Goal: Task Accomplishment & Management: Use online tool/utility

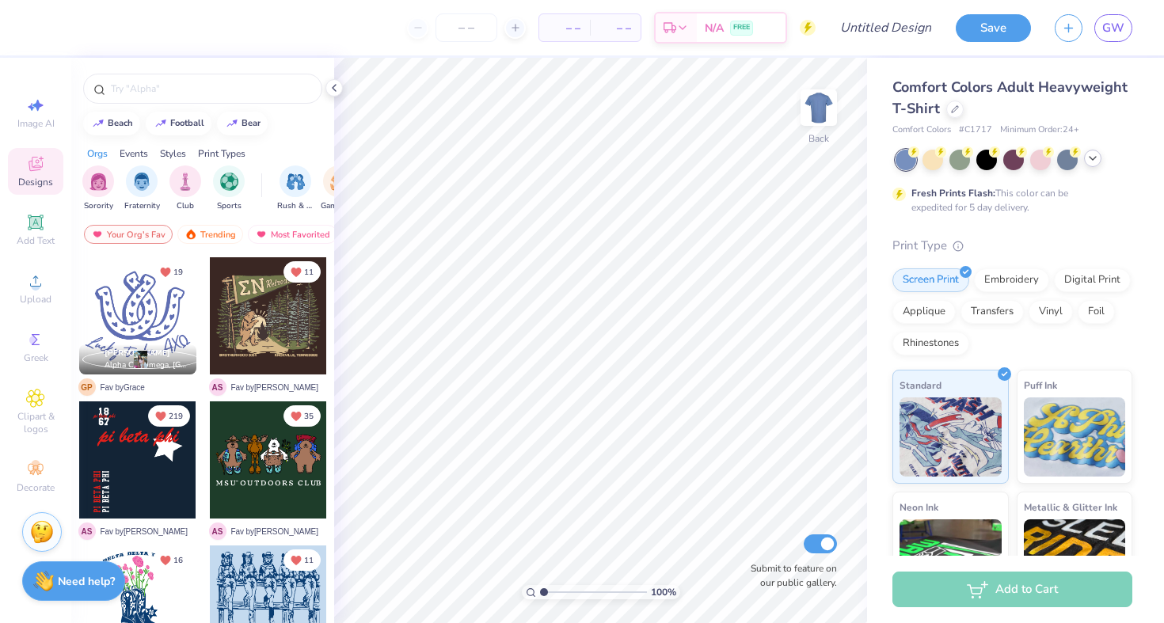
click at [1094, 161] on icon at bounding box center [1093, 158] width 13 height 13
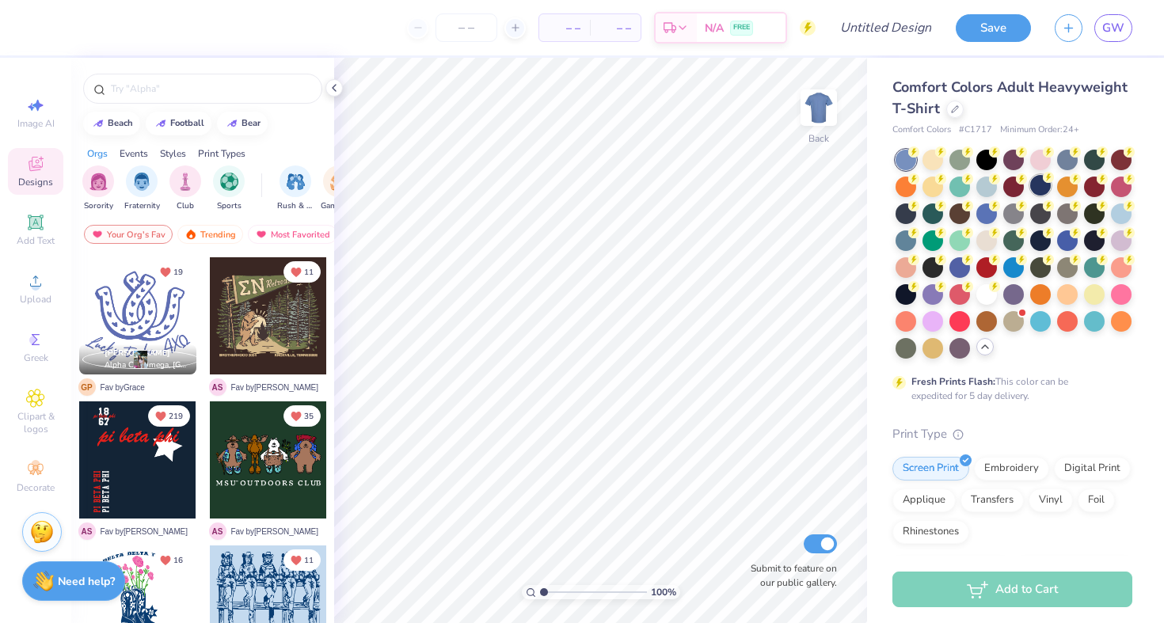
click at [1042, 179] on div at bounding box center [1040, 185] width 21 height 21
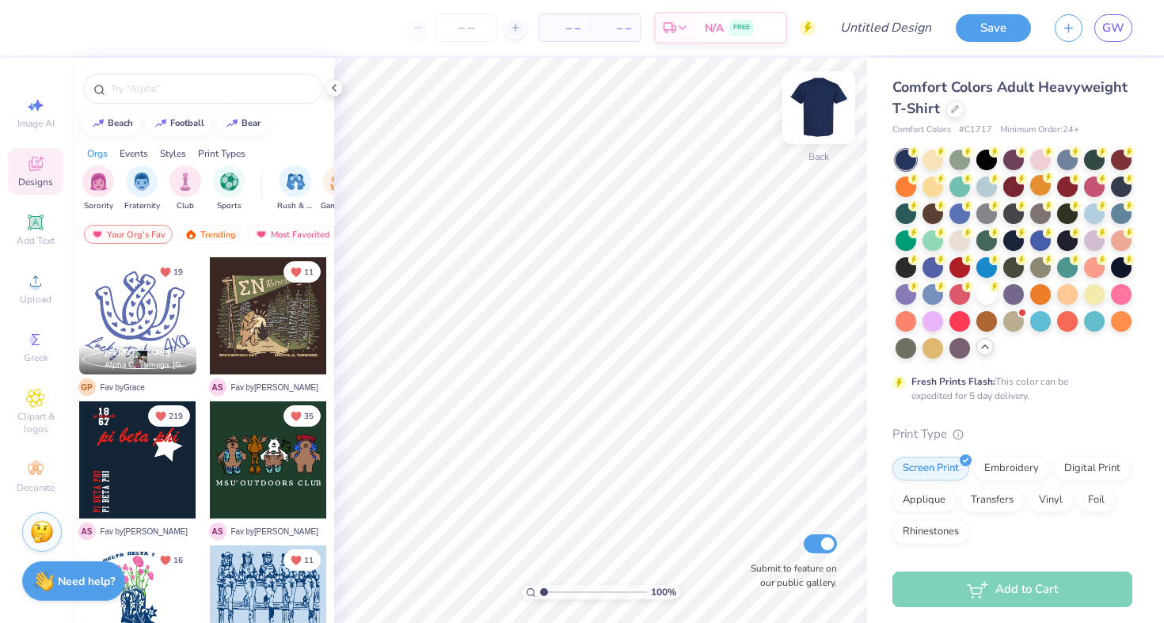
click at [828, 110] on img at bounding box center [818, 107] width 63 height 63
click at [36, 288] on circle at bounding box center [35, 286] width 9 height 9
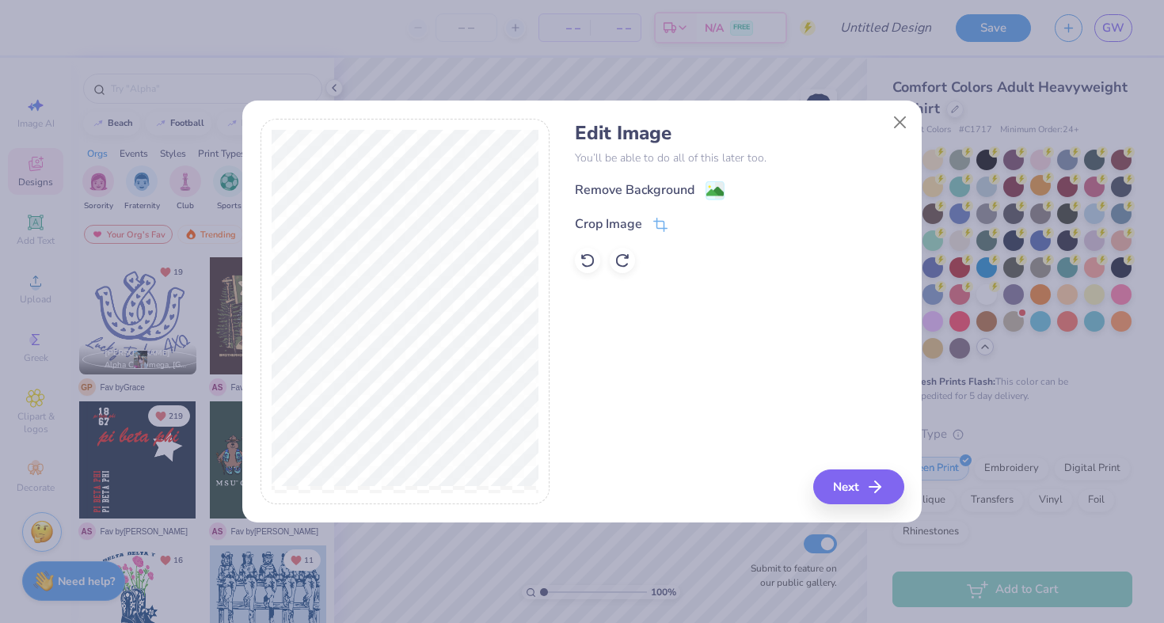
click at [644, 181] on div "Remove Background" at bounding box center [739, 191] width 329 height 20
click at [681, 189] on div "Remove Background" at bounding box center [635, 191] width 120 height 19
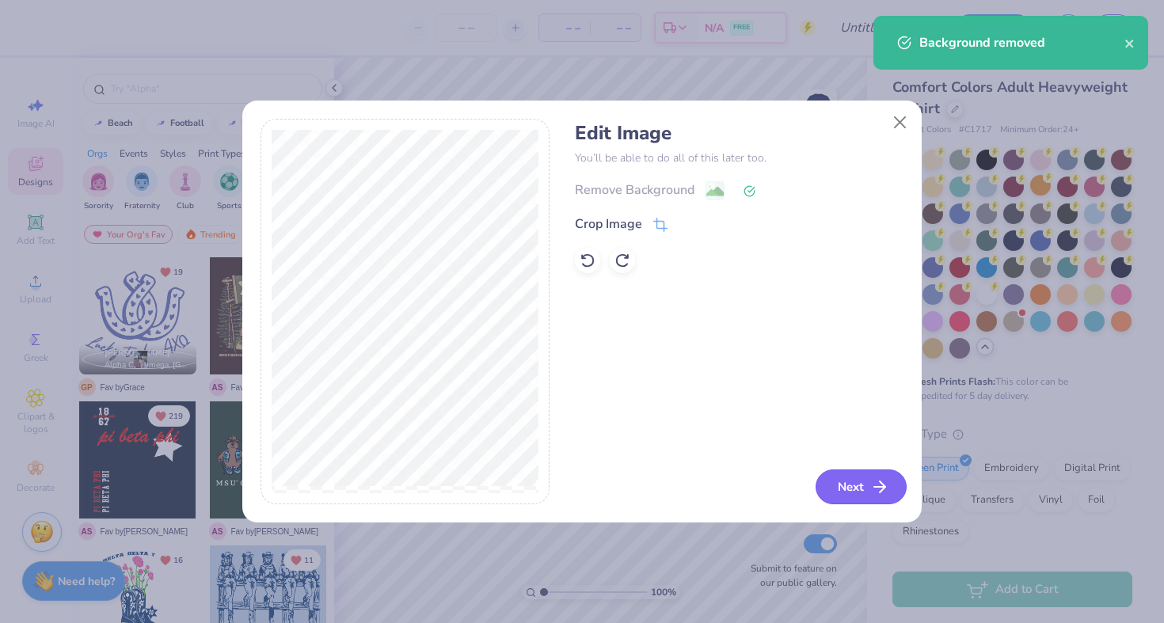
click at [859, 488] on button "Next" at bounding box center [861, 487] width 91 height 35
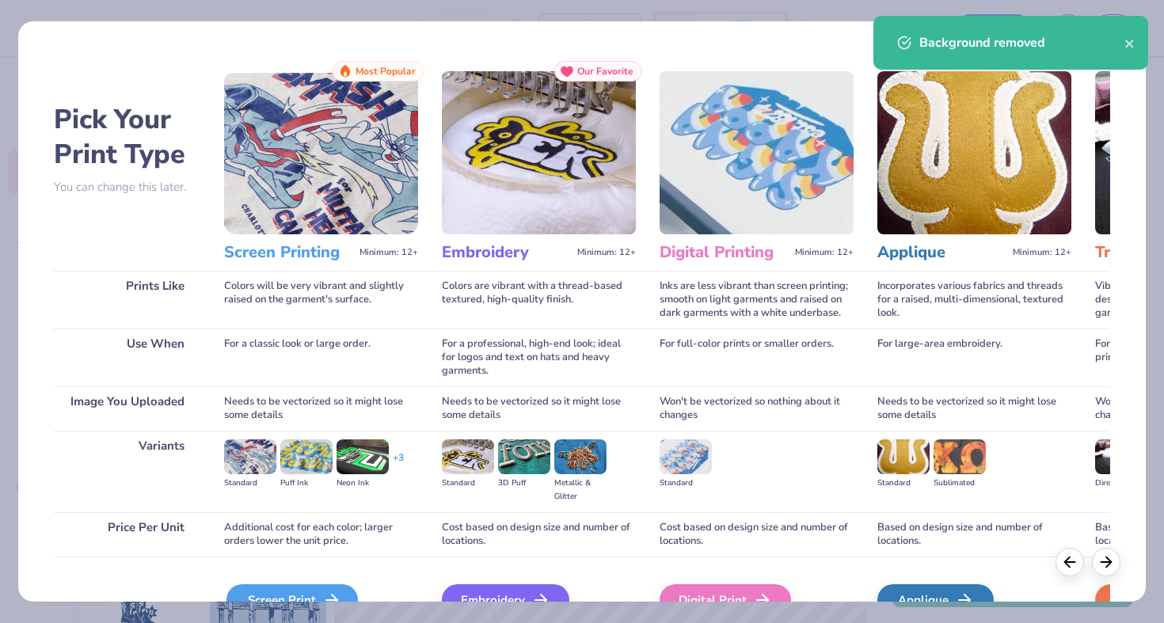
click at [285, 588] on div "Screen Print" at bounding box center [292, 601] width 131 height 32
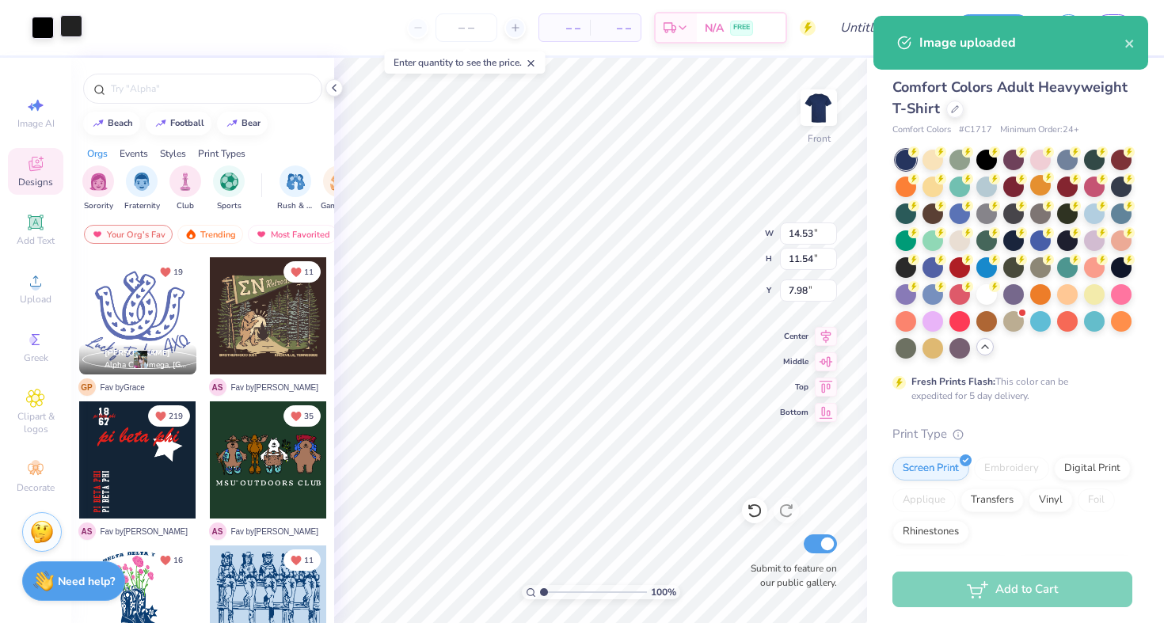
click at [67, 21] on div at bounding box center [71, 26] width 22 height 22
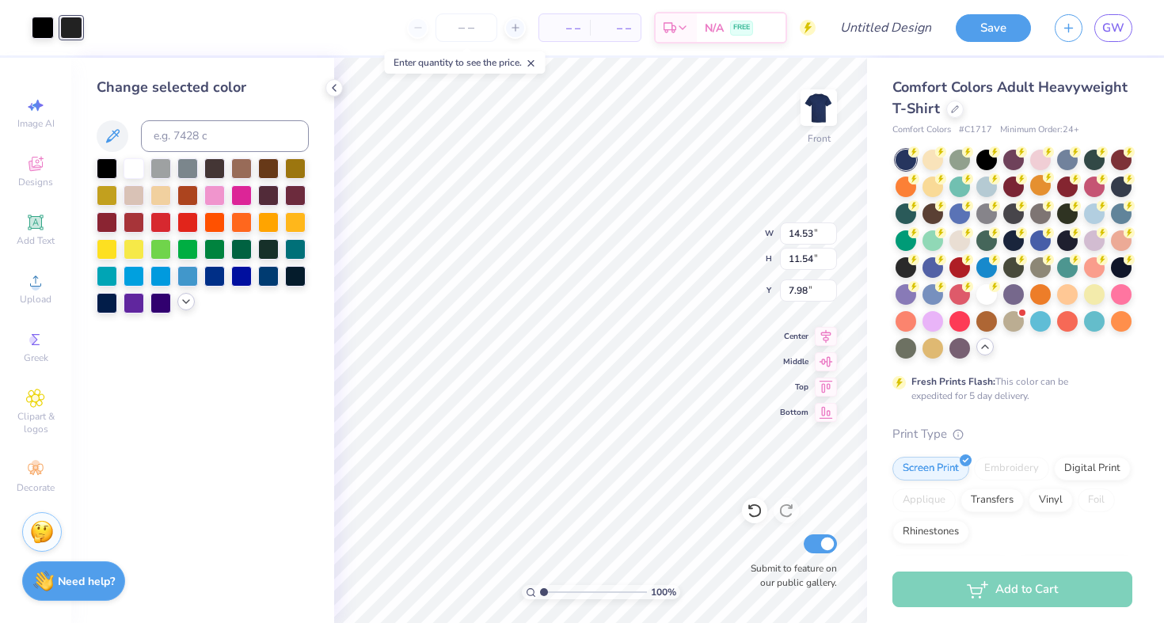
click at [190, 307] on icon at bounding box center [186, 301] width 13 height 13
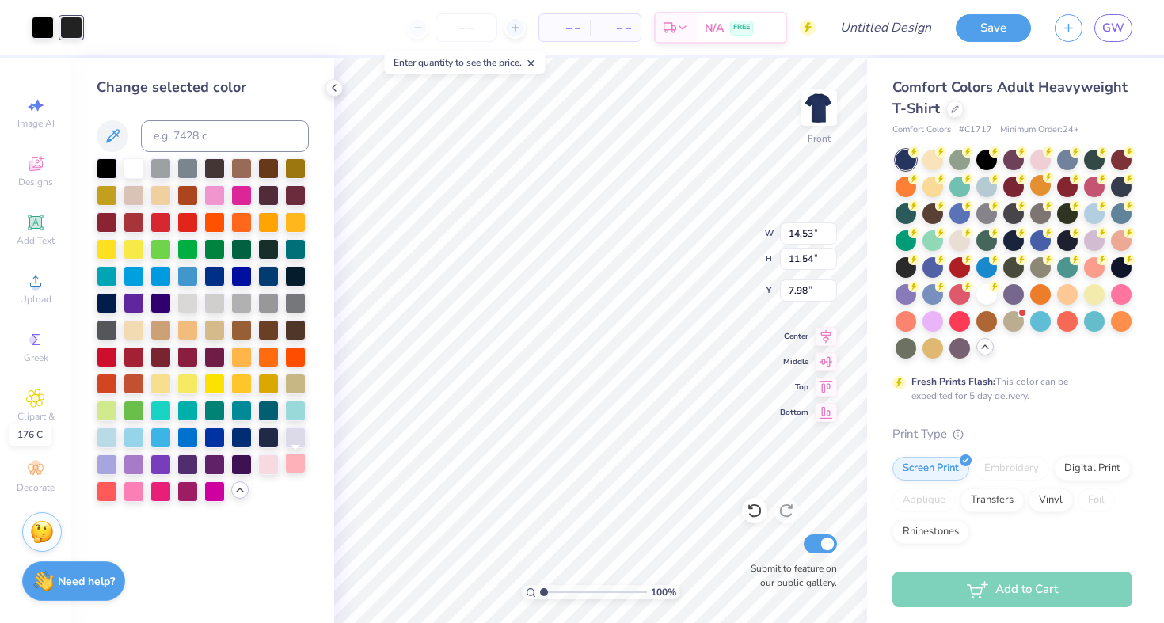
click at [291, 470] on div at bounding box center [295, 463] width 21 height 21
click at [41, 28] on div at bounding box center [43, 26] width 22 height 22
click at [131, 173] on div at bounding box center [134, 167] width 21 height 21
type input "13.61"
type input "10.81"
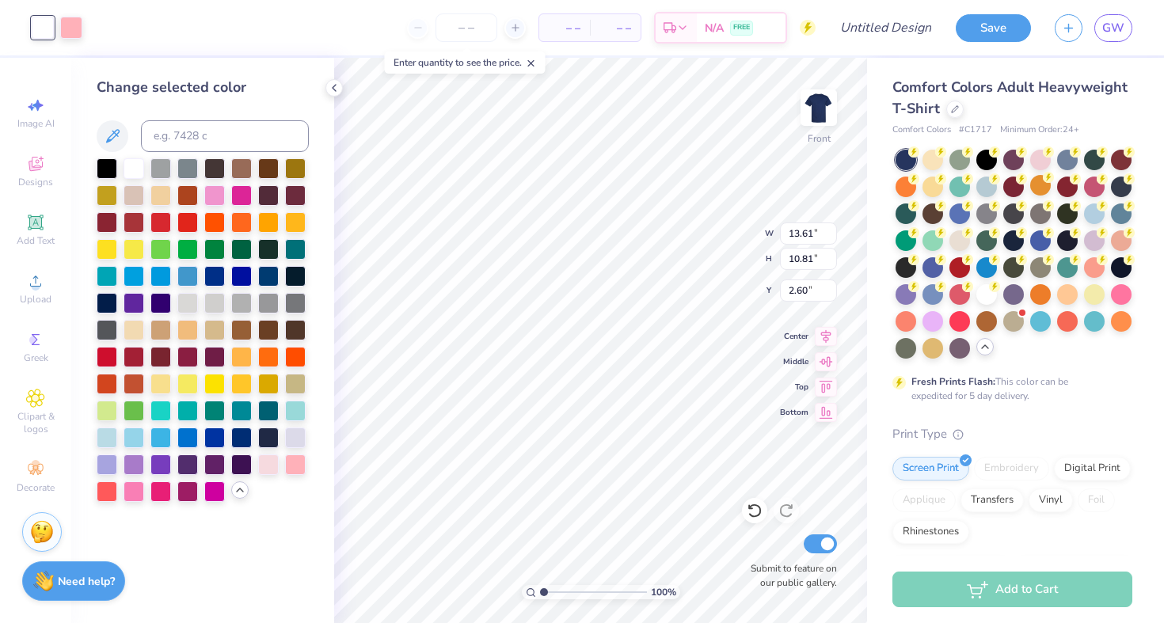
type input "3.43"
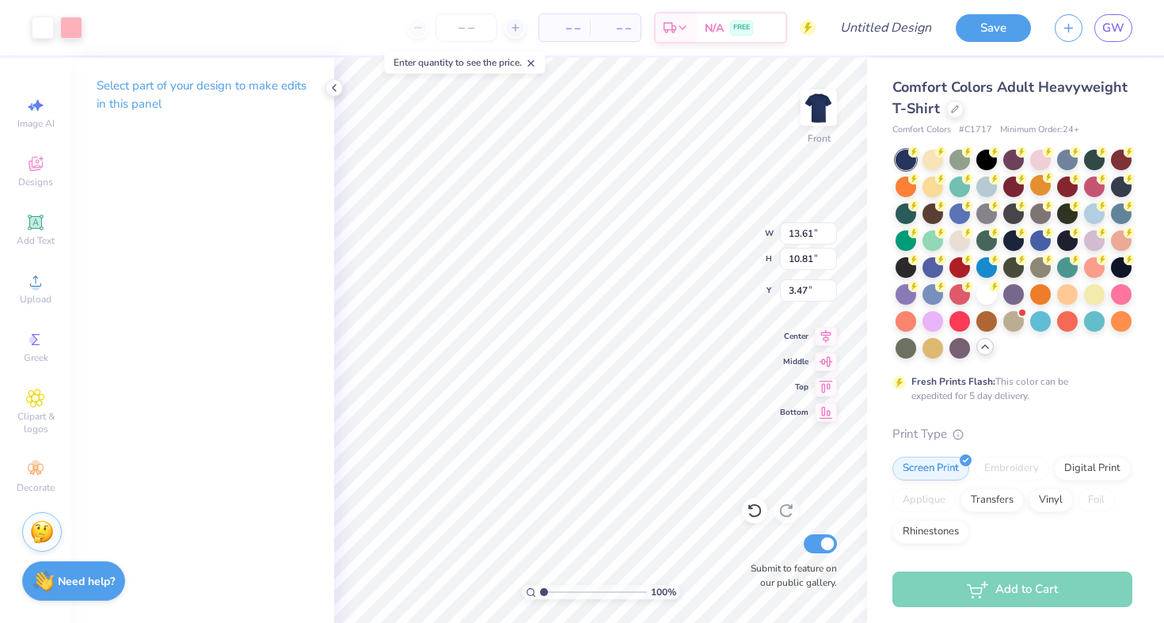
type input "13.85"
type input "11.00"
type input "3.00"
click at [29, 291] on div "Upload" at bounding box center [35, 288] width 55 height 47
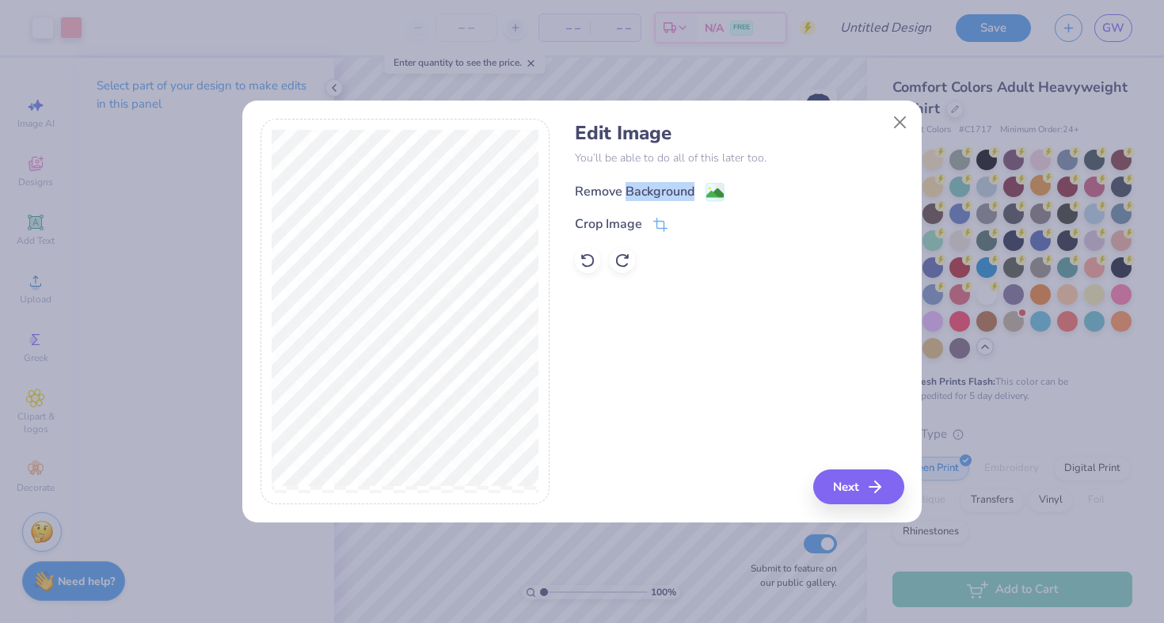
click at [626, 199] on div "Remove Background" at bounding box center [635, 191] width 120 height 19
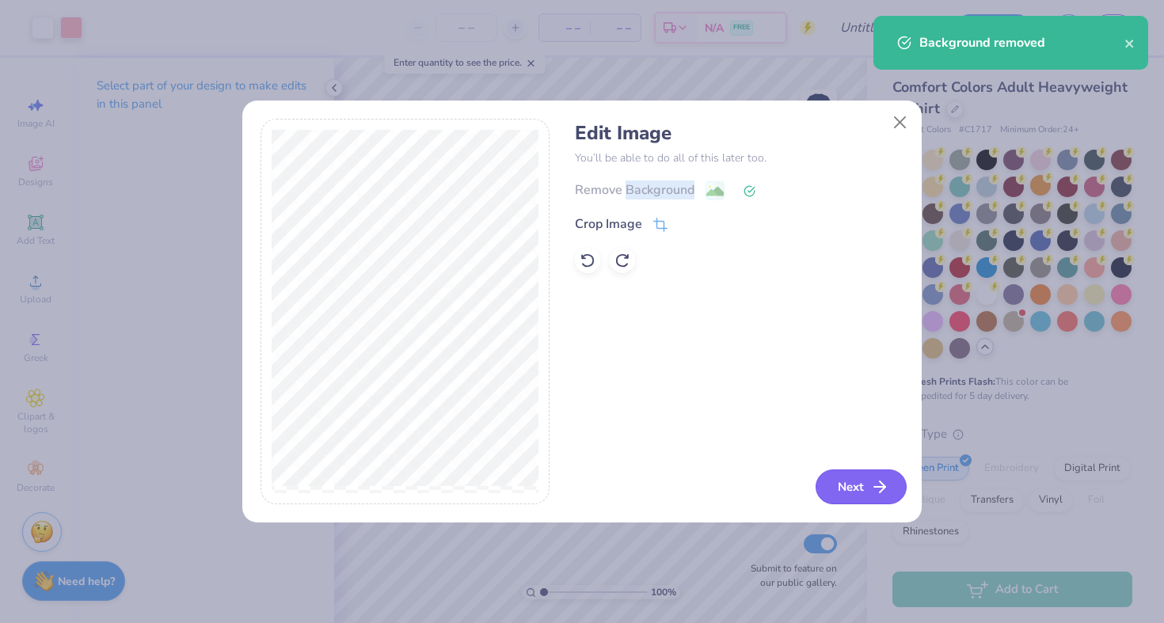
click at [859, 488] on button "Next" at bounding box center [861, 487] width 91 height 35
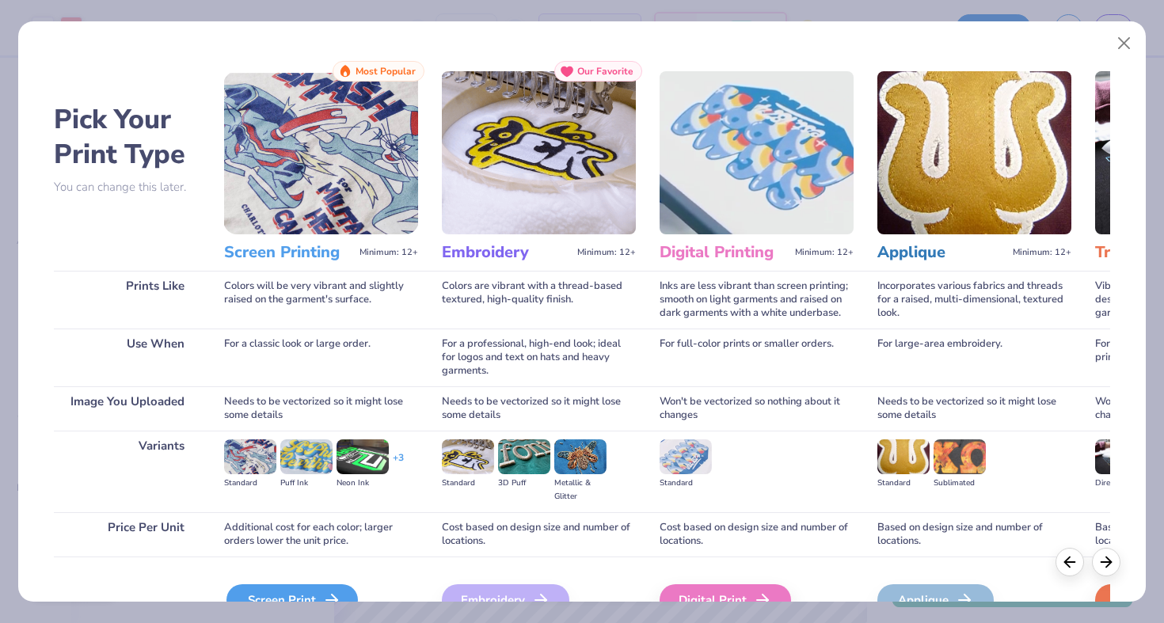
click at [272, 593] on div "Screen Print" at bounding box center [292, 601] width 131 height 32
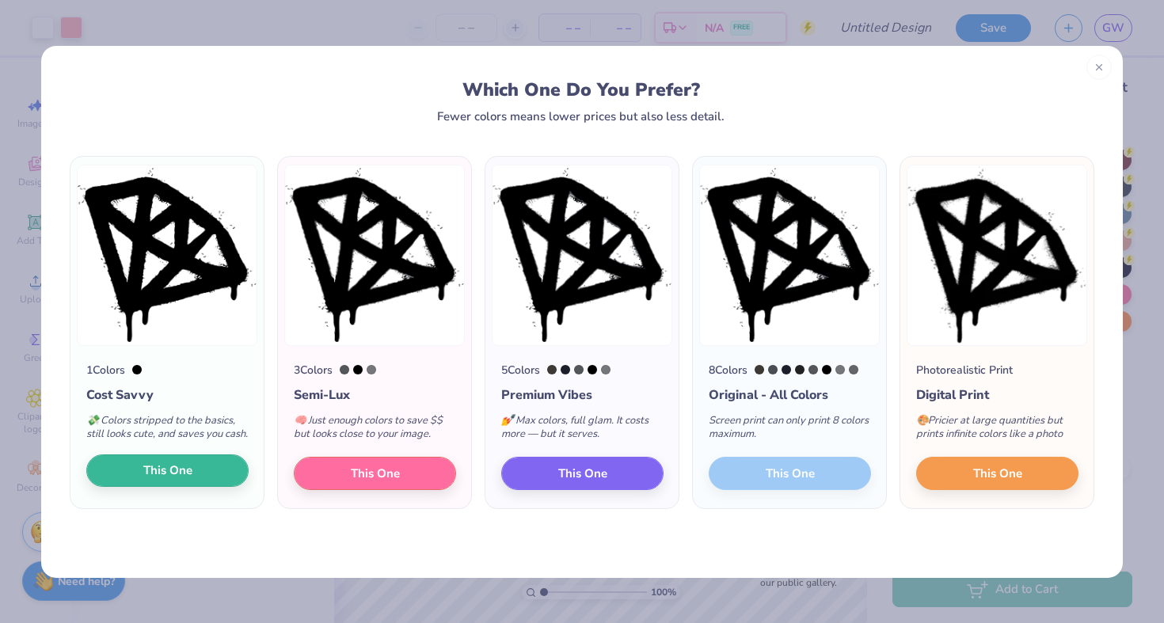
click at [143, 480] on span "This One" at bounding box center [167, 471] width 49 height 18
type input "14.53"
type input "14.17"
type input "6.67"
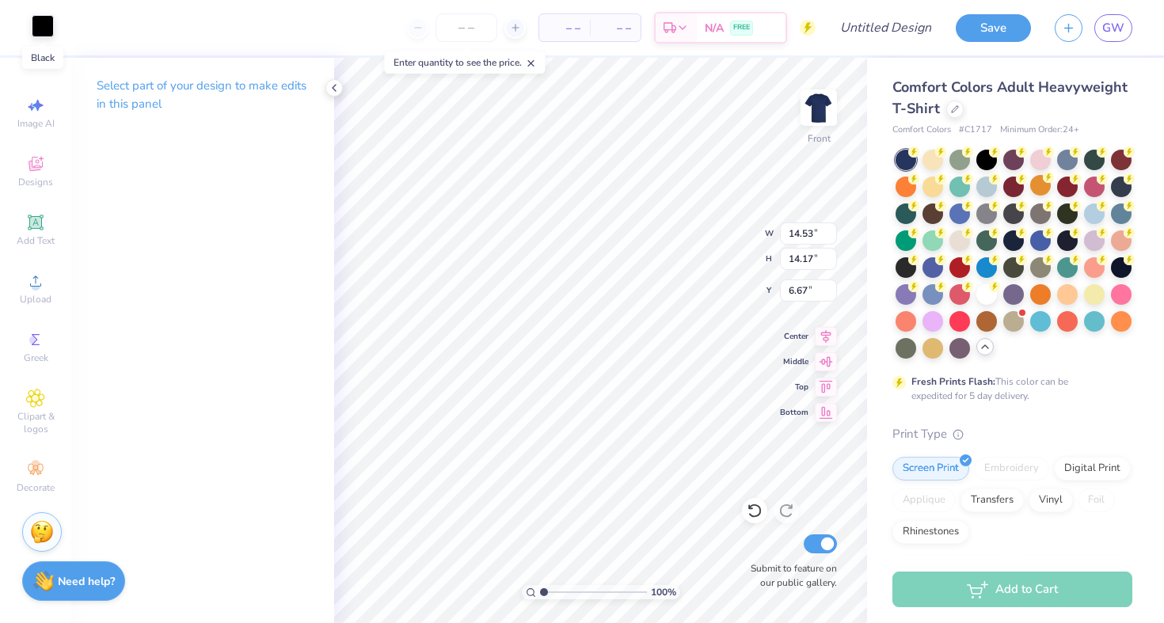
click at [36, 29] on div at bounding box center [43, 26] width 22 height 22
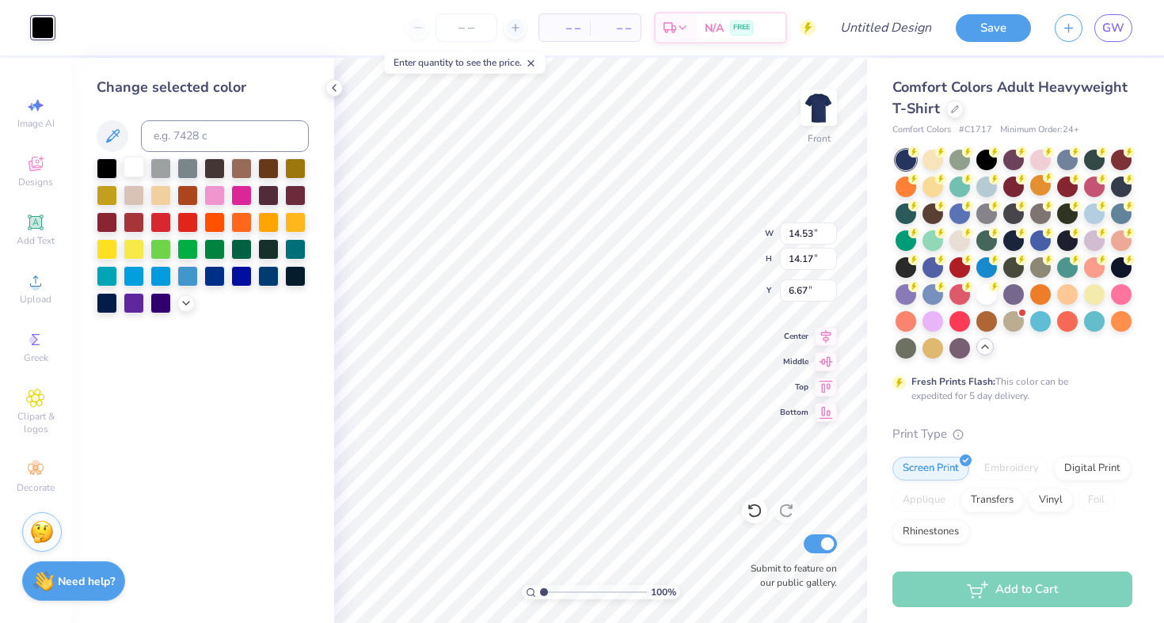
click at [128, 177] on div at bounding box center [134, 167] width 21 height 21
type input "6.61"
type input "6.45"
type input "11.88"
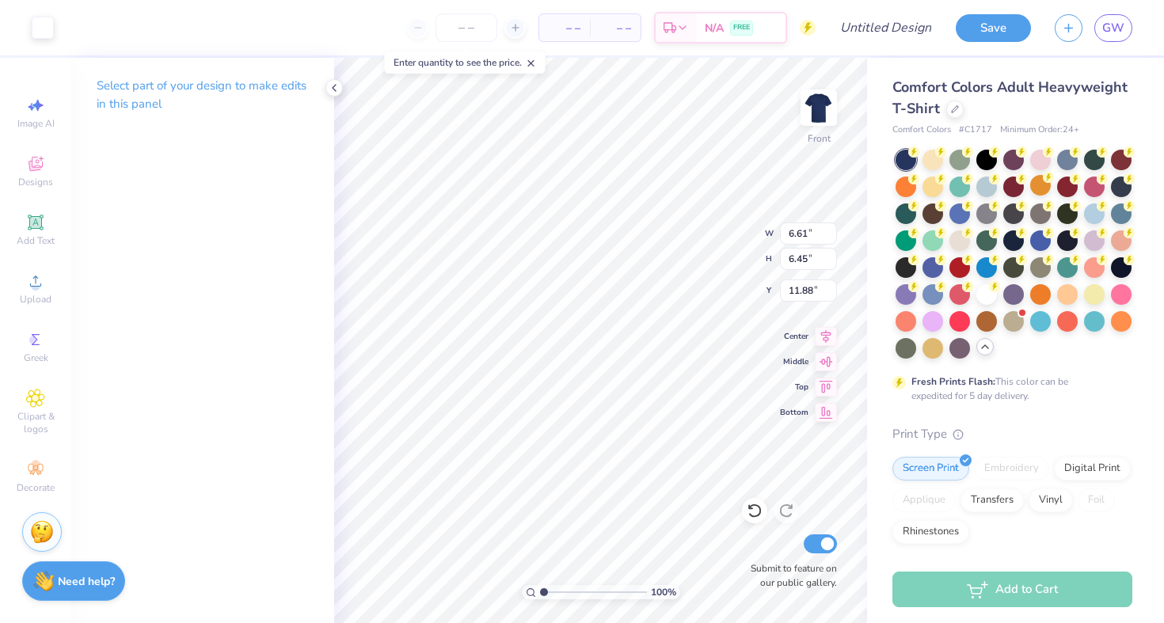
type input "11.92"
type input "6.32"
type input "6.17"
type input "11.90"
click at [566, 471] on li "Ungroup" at bounding box center [622, 480] width 124 height 31
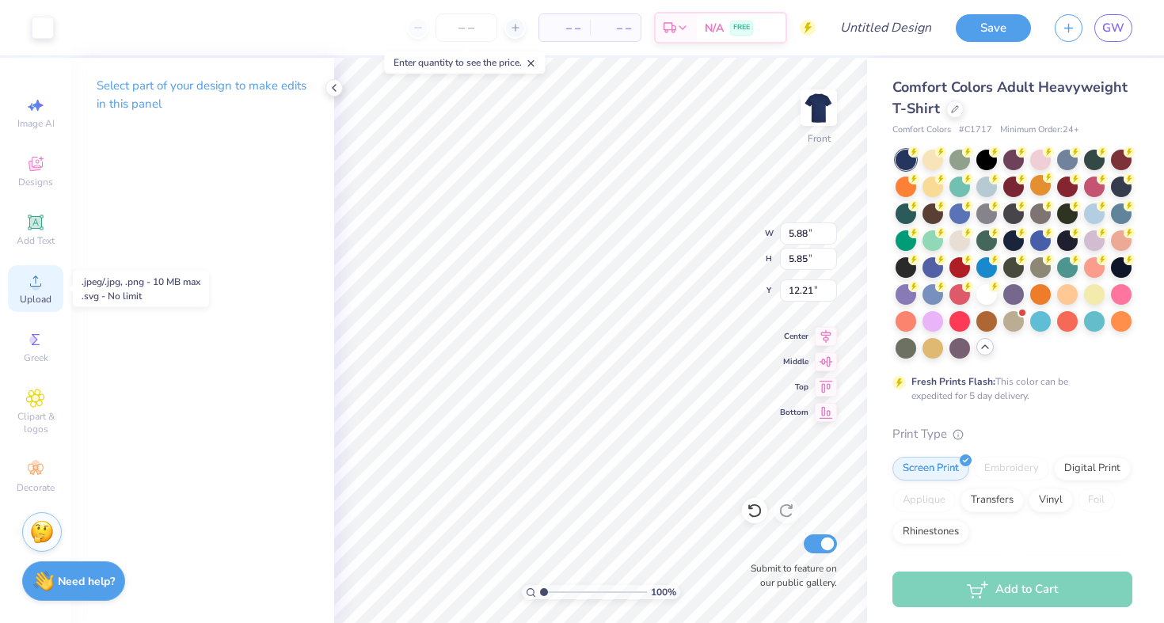
click at [32, 279] on icon at bounding box center [35, 281] width 19 height 19
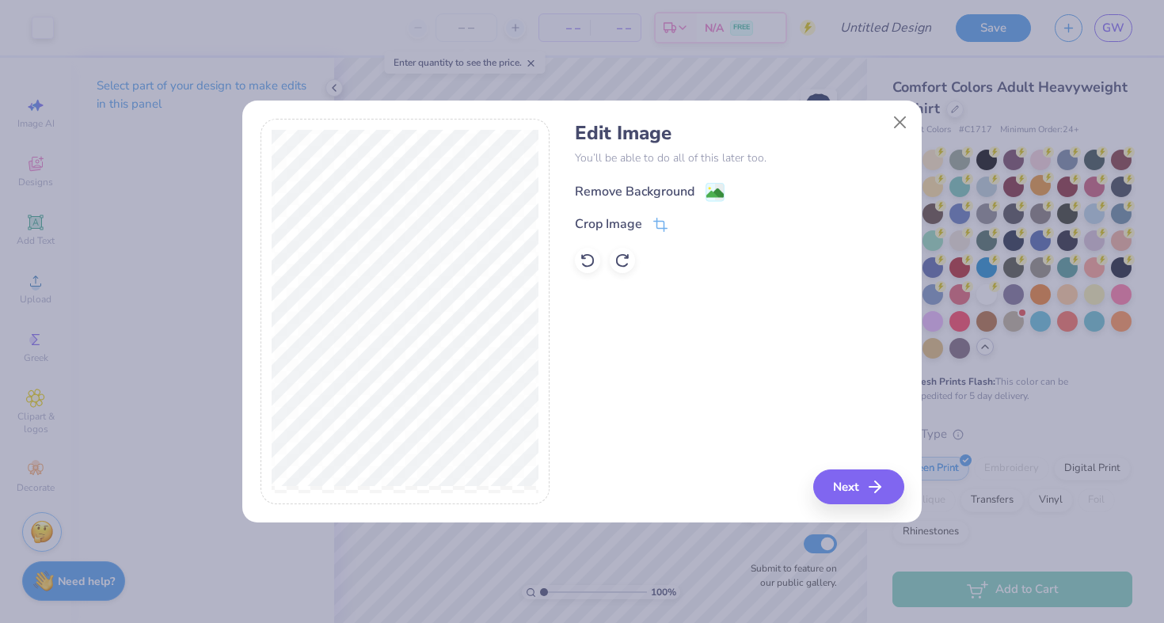
click at [642, 192] on div "Remove Background" at bounding box center [635, 191] width 120 height 19
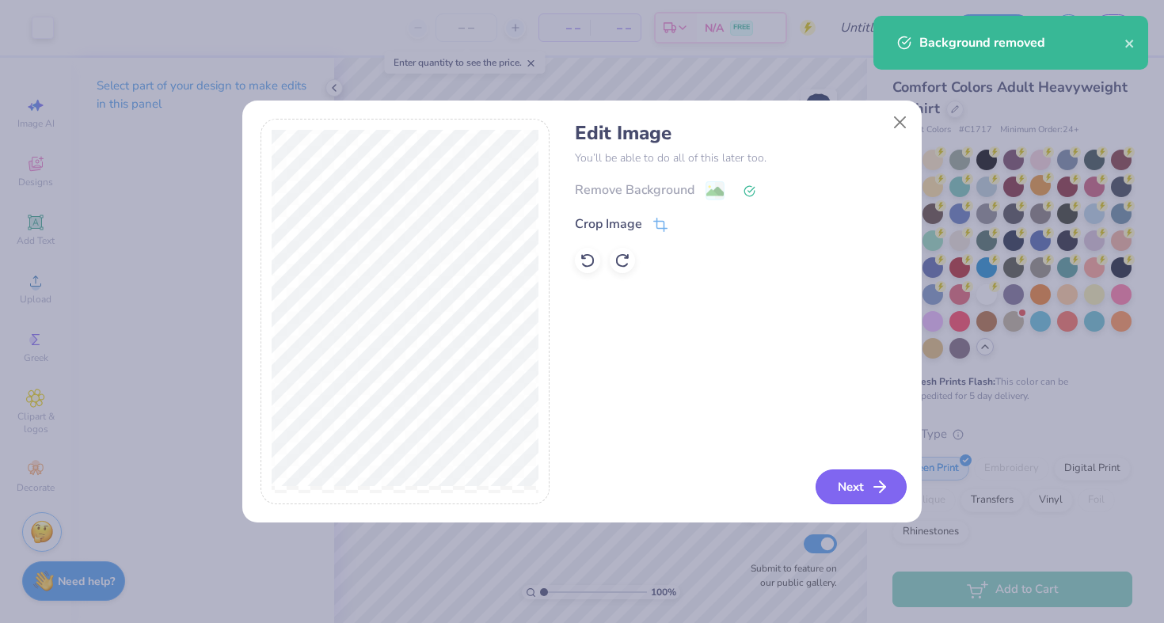
click at [840, 495] on button "Next" at bounding box center [861, 487] width 91 height 35
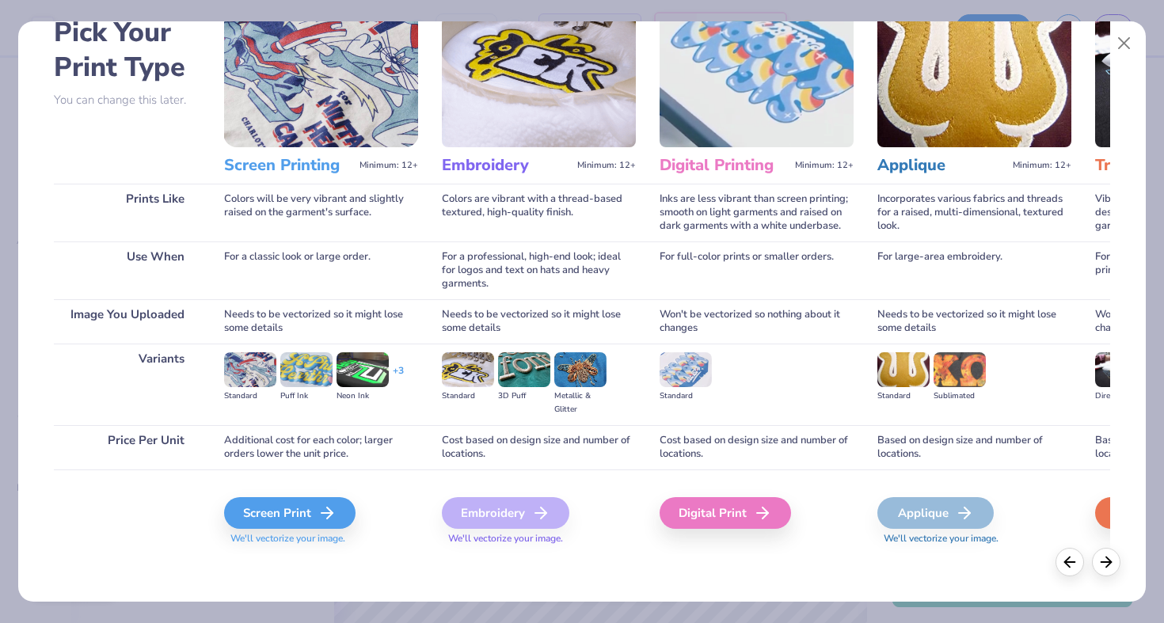
scroll to position [87, 0]
click at [252, 516] on div "Screen Print" at bounding box center [292, 513] width 131 height 32
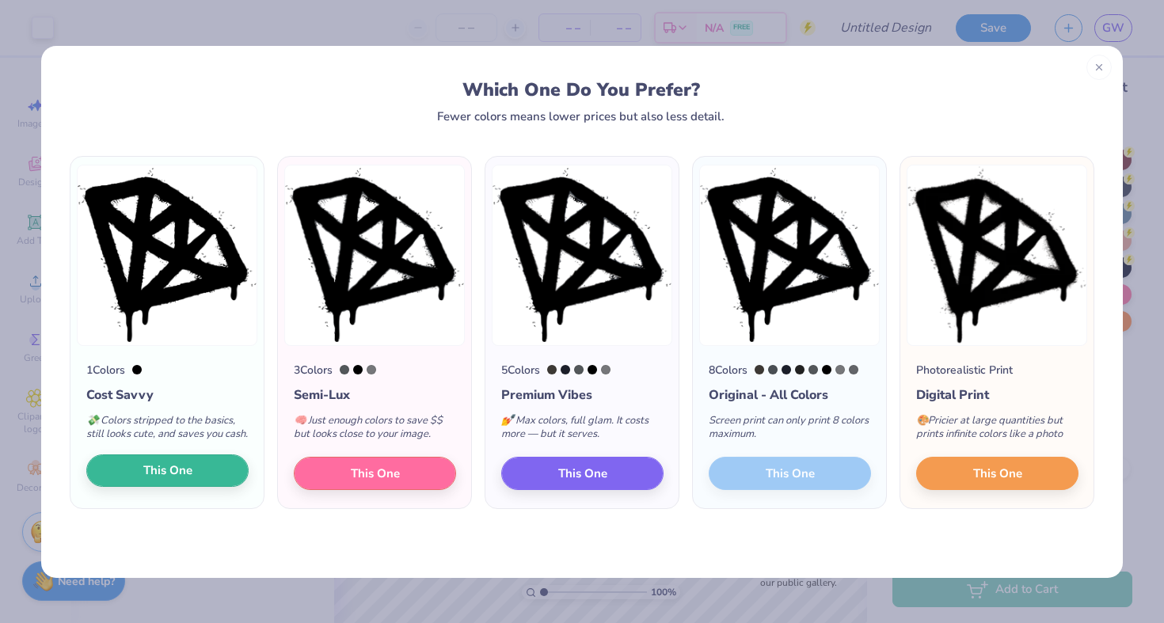
click at [184, 475] on button "This One" at bounding box center [167, 471] width 162 height 33
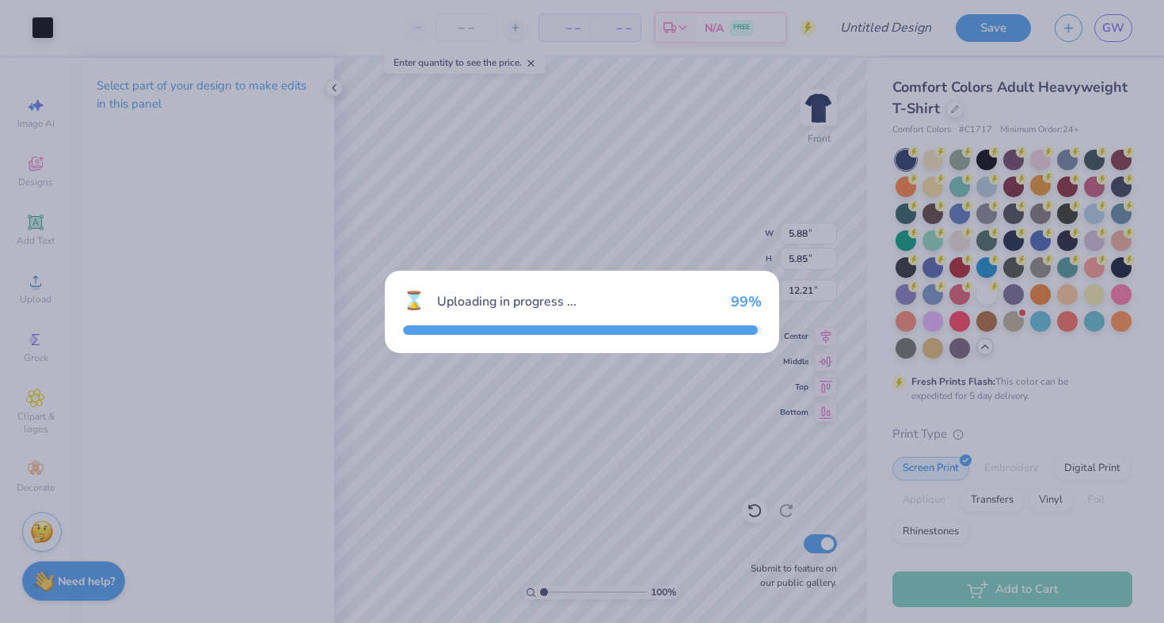
type input "14.53"
type input "14.17"
type input "6.67"
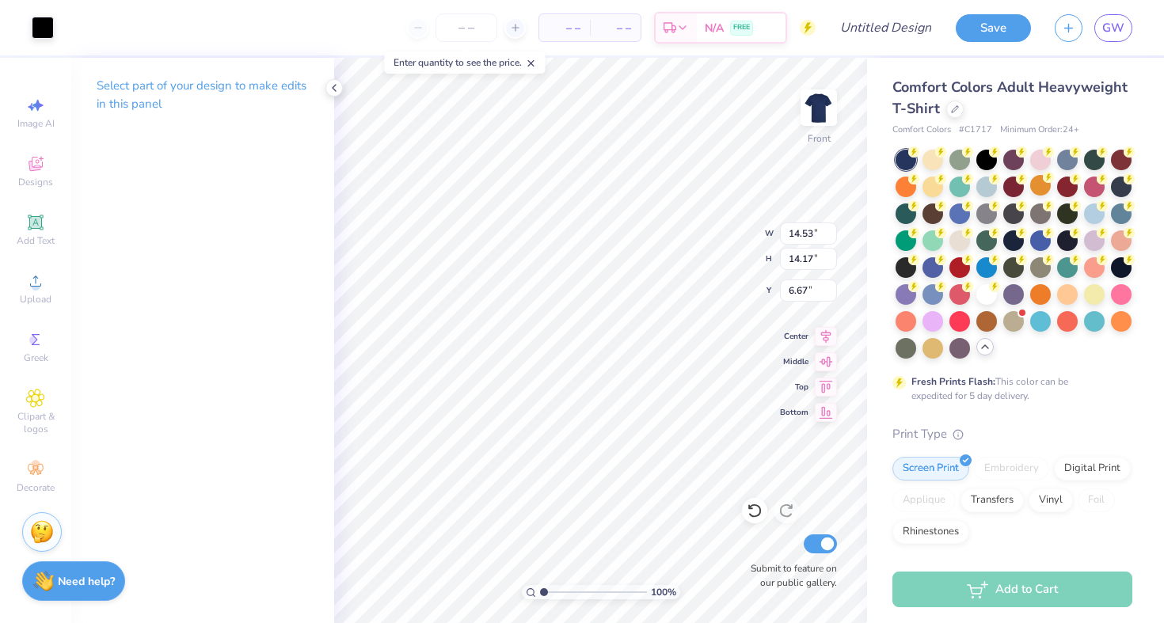
type input "7.95"
type input "7.75"
type input "11.67"
type input "6.51"
type input "6.35"
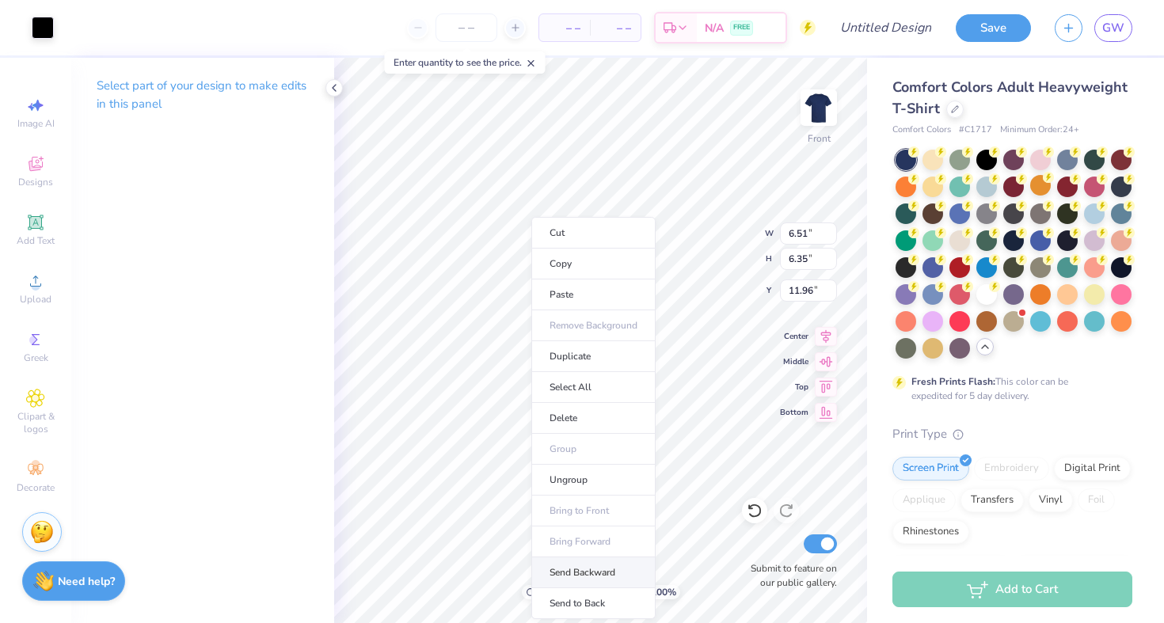
click at [569, 577] on li "Send Backward" at bounding box center [593, 573] width 124 height 31
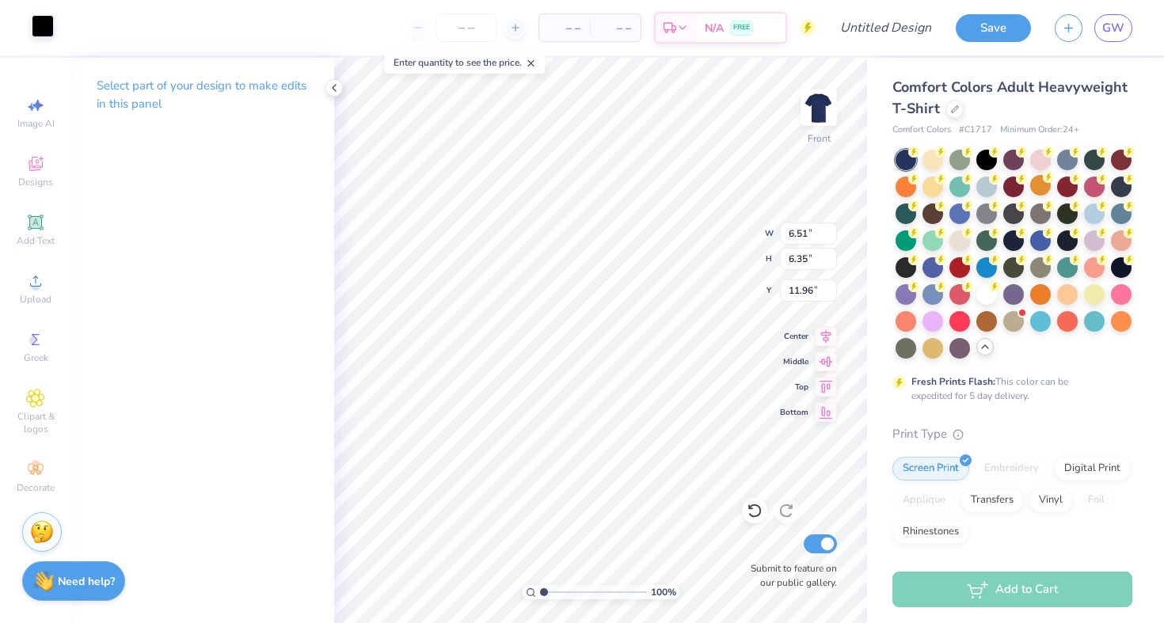
click at [52, 31] on div at bounding box center [43, 26] width 22 height 22
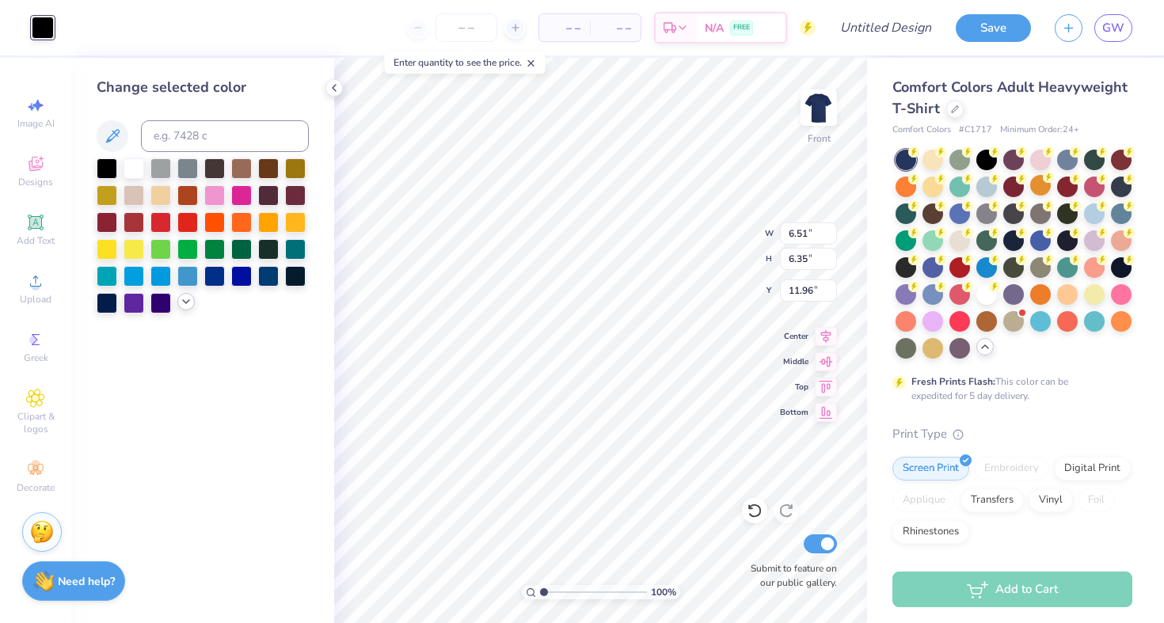
click at [188, 301] on icon at bounding box center [186, 301] width 13 height 13
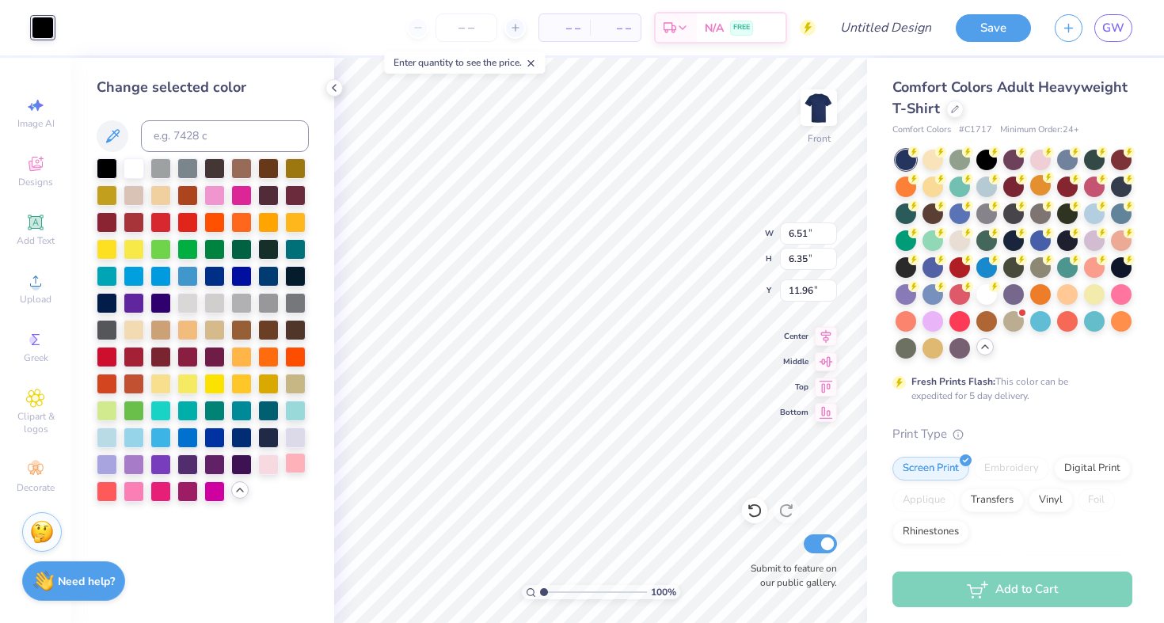
click at [292, 468] on div at bounding box center [295, 463] width 21 height 21
type input "11.71"
type input "5.88"
type input "5.85"
type input "12.21"
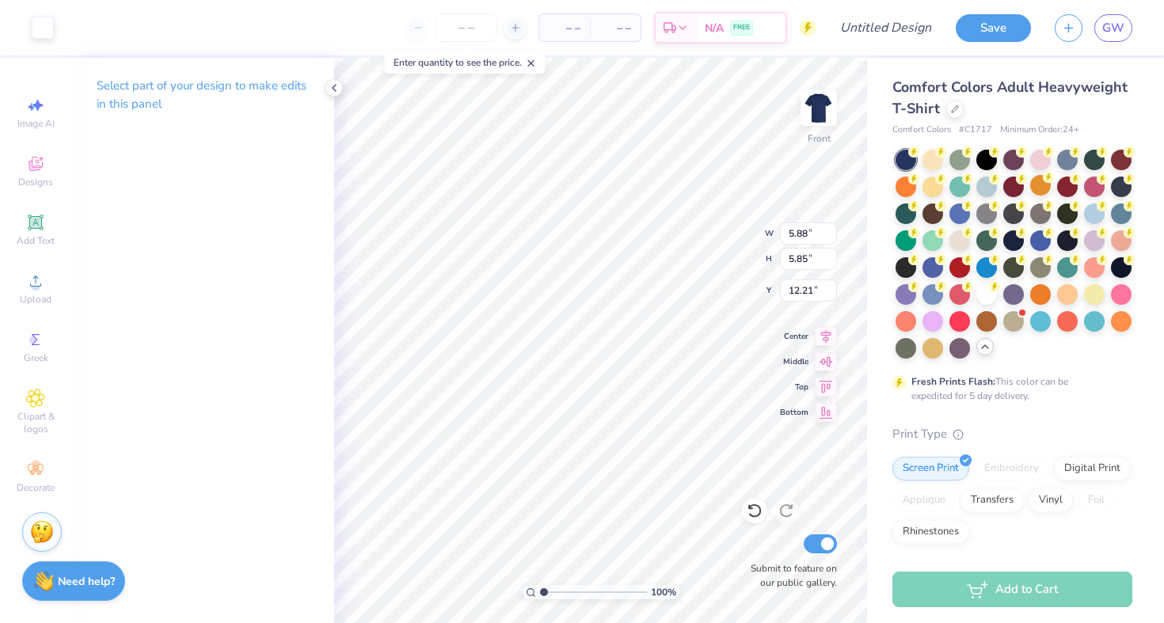
type input "6.51"
type input "6.35"
type input "11.71"
type input "11.92"
type input "12.21"
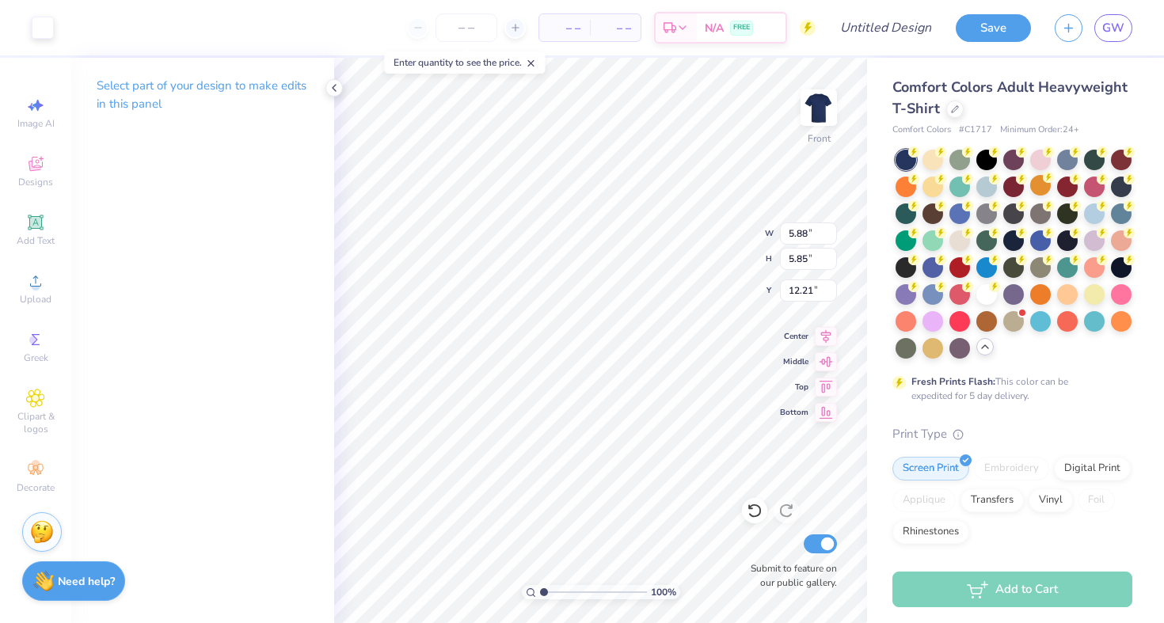
type input "13.85"
type input "11.00"
type input "3.00"
type input "5.88"
type input "5.85"
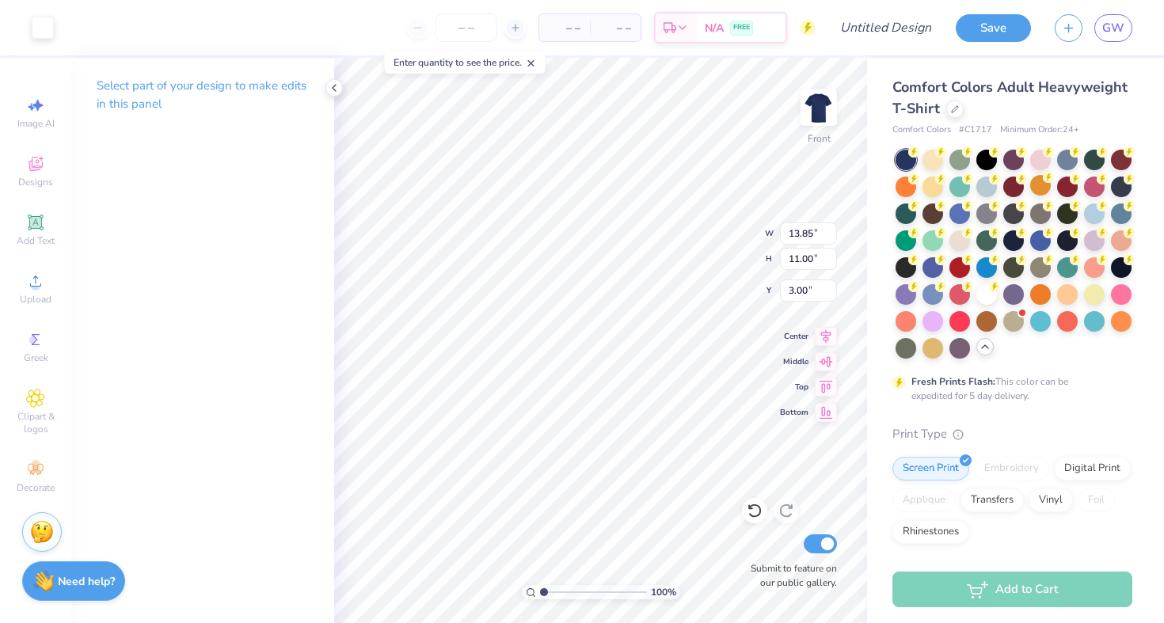
type input "18.06"
type input "12.09"
type input "11.97"
click at [282, 84] on p "Select part of your design to make edits in this panel" at bounding box center [203, 95] width 212 height 36
type input "5.88"
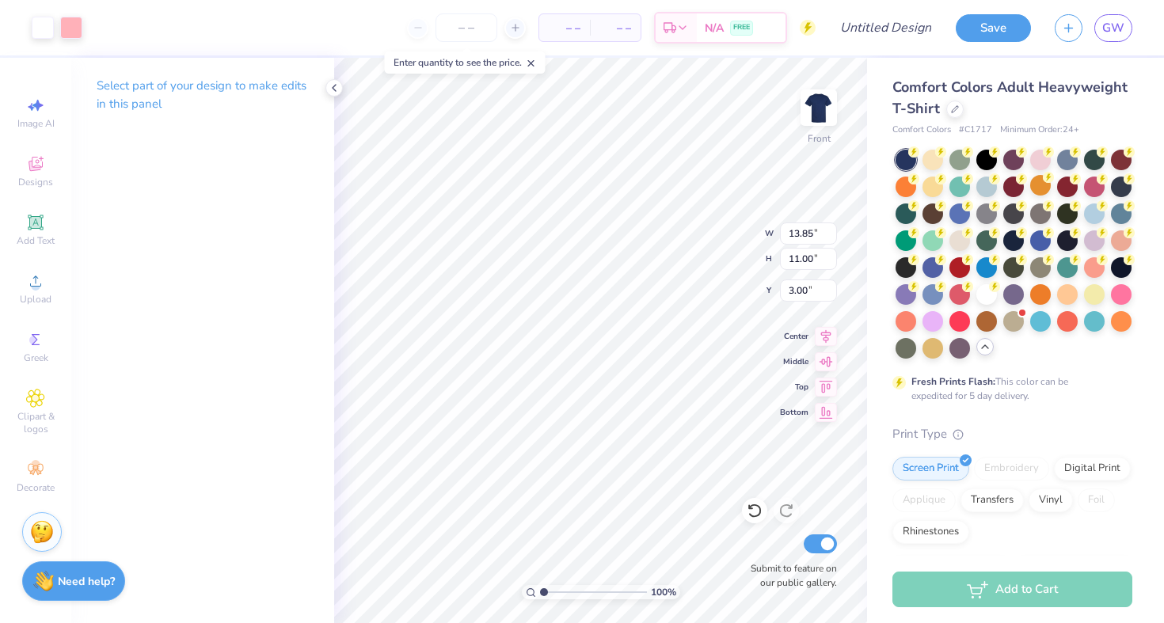
type input "5.85"
type input "11.97"
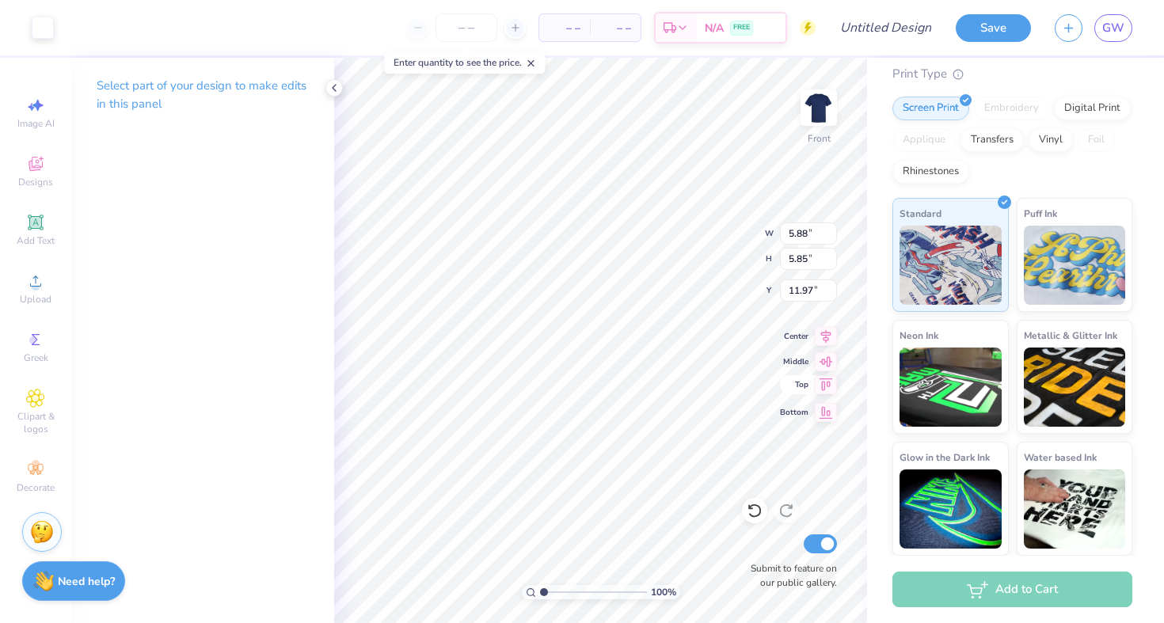
scroll to position [360, 0]
type input "4.93"
type input "4.91"
type input "11.84"
type input "12.87"
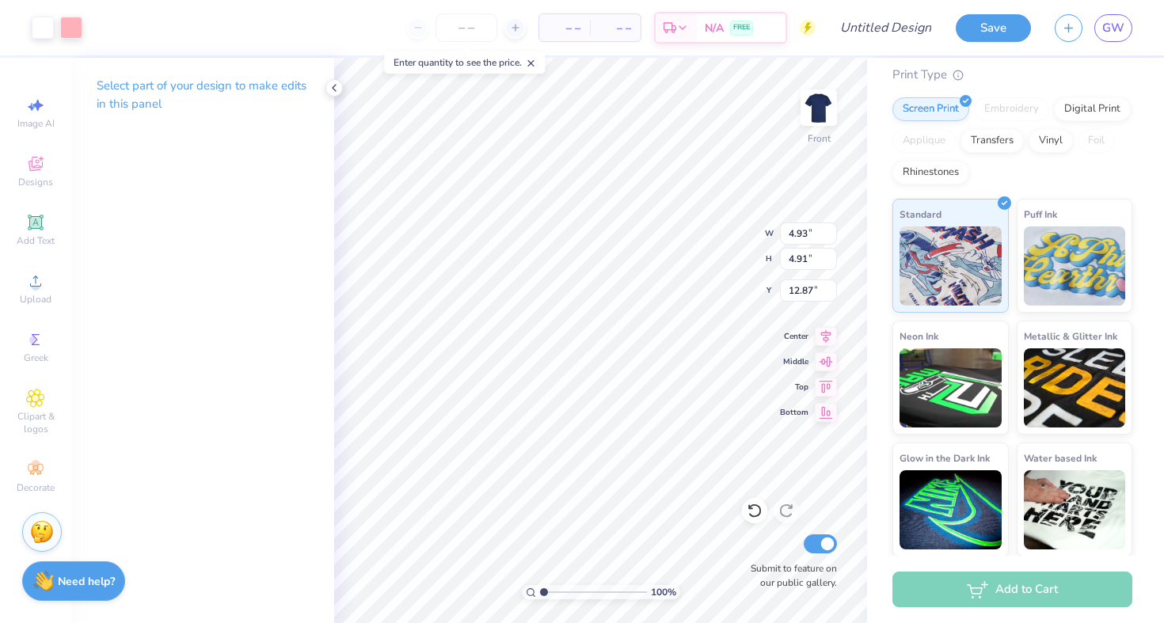
type input "13.85"
type input "11.00"
type input "3.00"
type input "4.58"
type input "4.56"
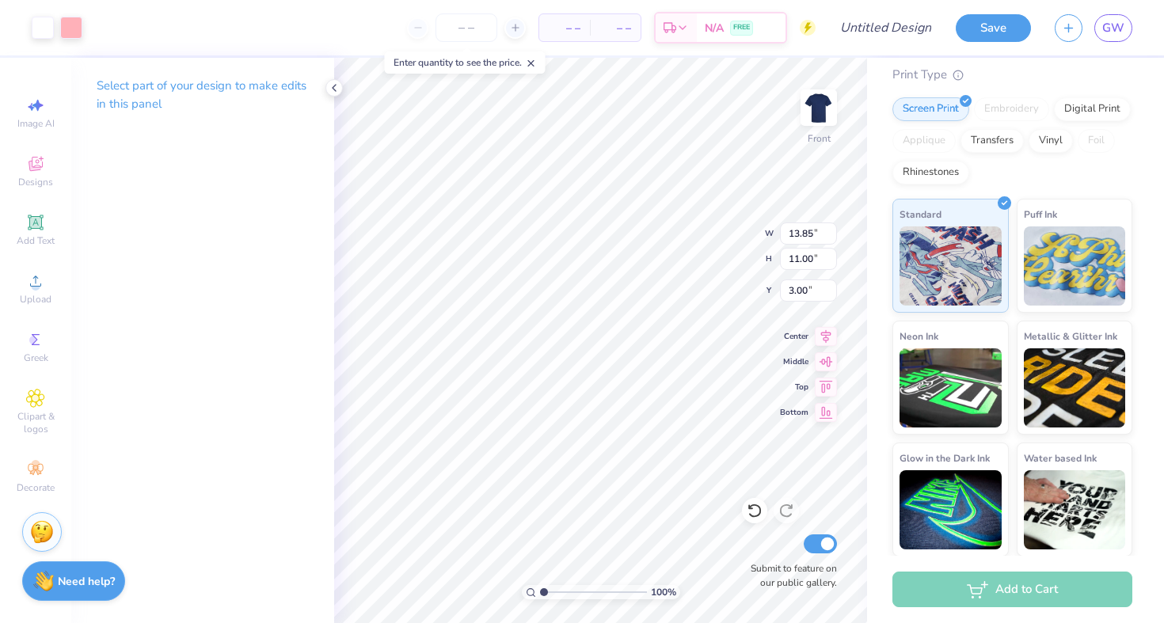
type input "13.21"
type input "5.34"
type input "5.31"
type input "12.46"
type input "12.15"
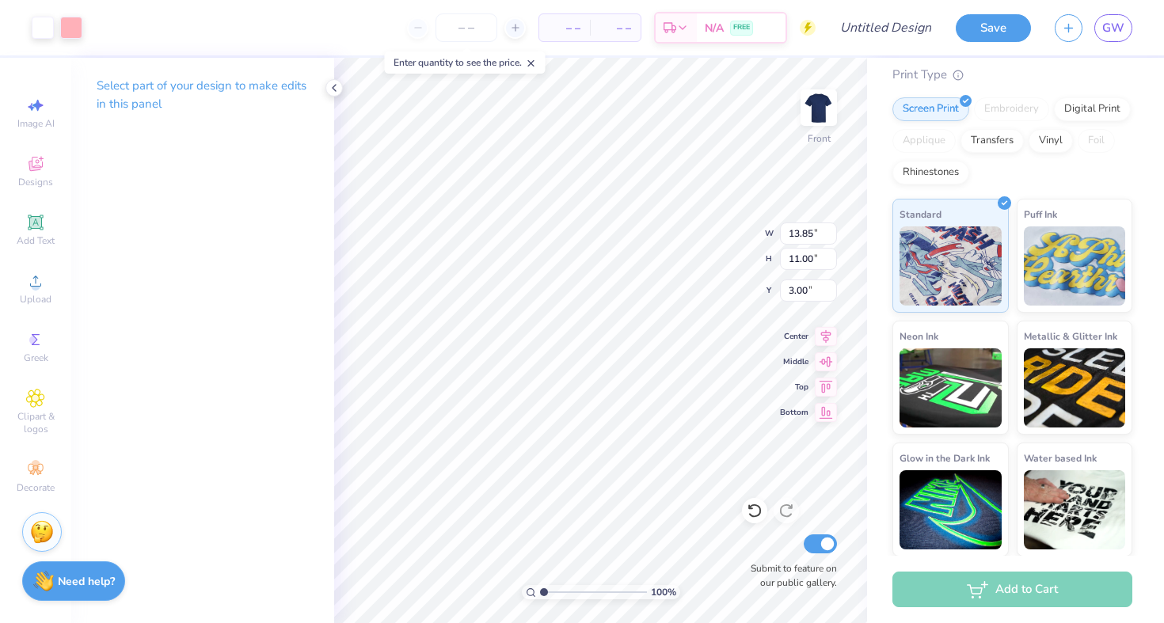
type input "5.34"
type input "5.31"
type input "12.15"
type input "5.33"
type input "5.45"
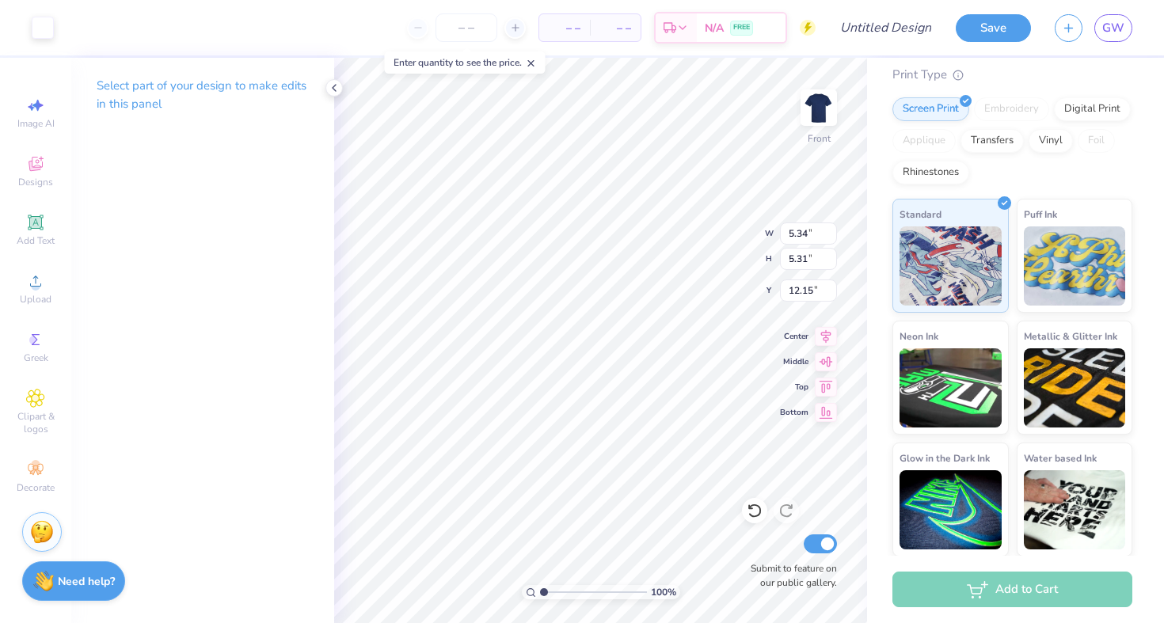
type input "12.12"
type input "5.94"
type input "5.20"
type input "12.52"
type input "12.07"
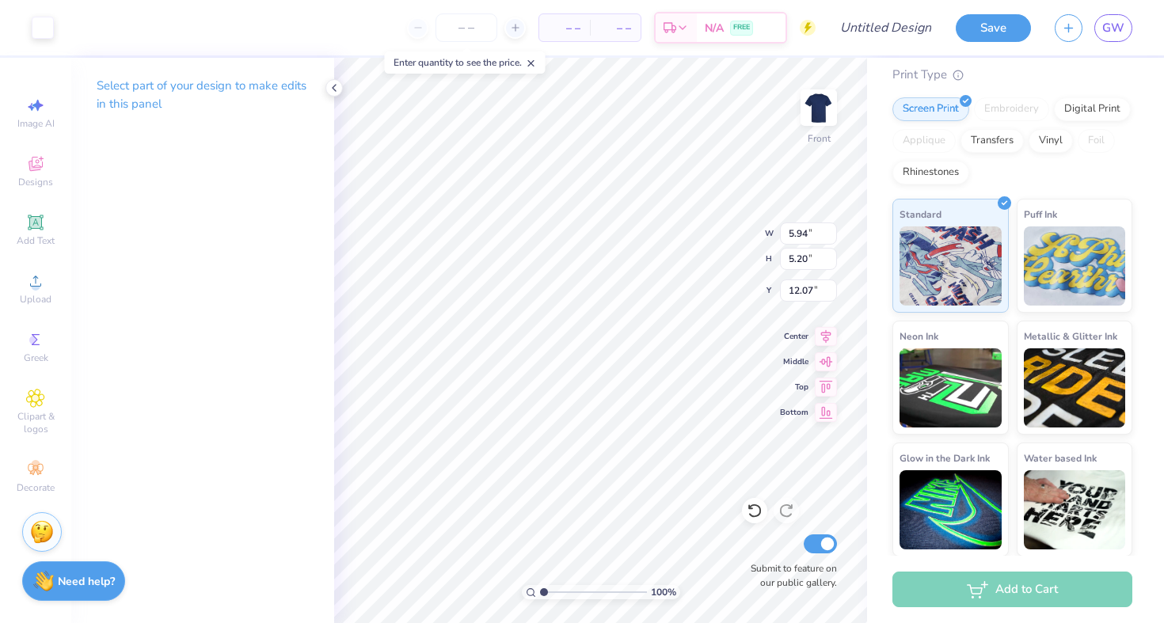
type input "4.68"
type input "5.14"
type input "11.57"
type input "13.85"
type input "11.00"
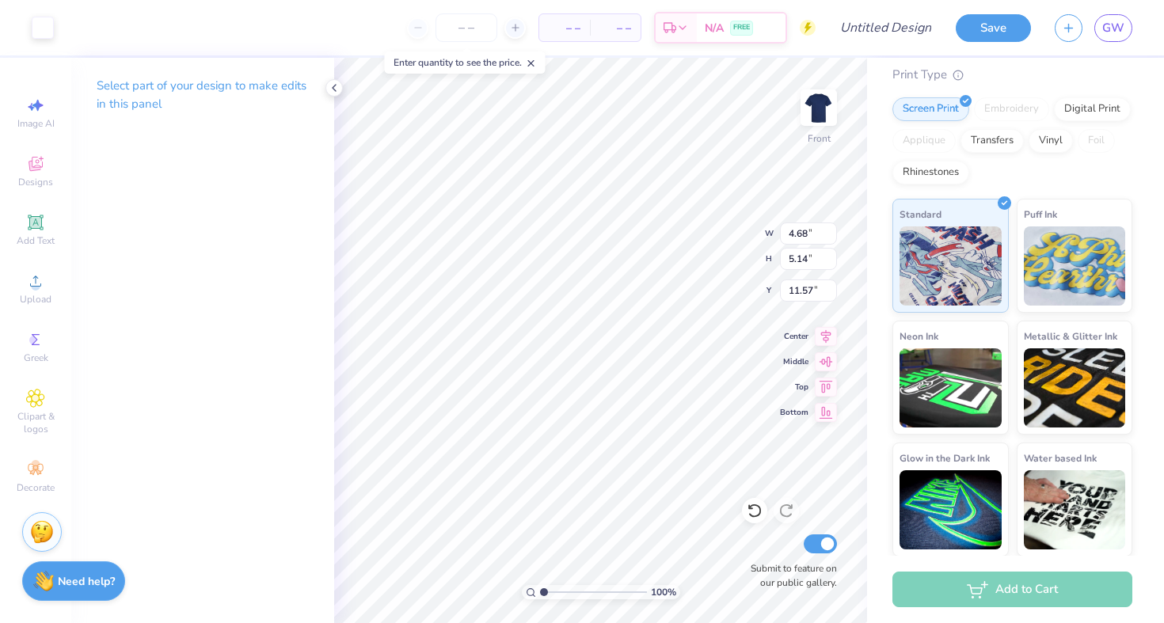
type input "3.00"
type input "13.51"
click at [26, 293] on span "Upload" at bounding box center [36, 299] width 32 height 13
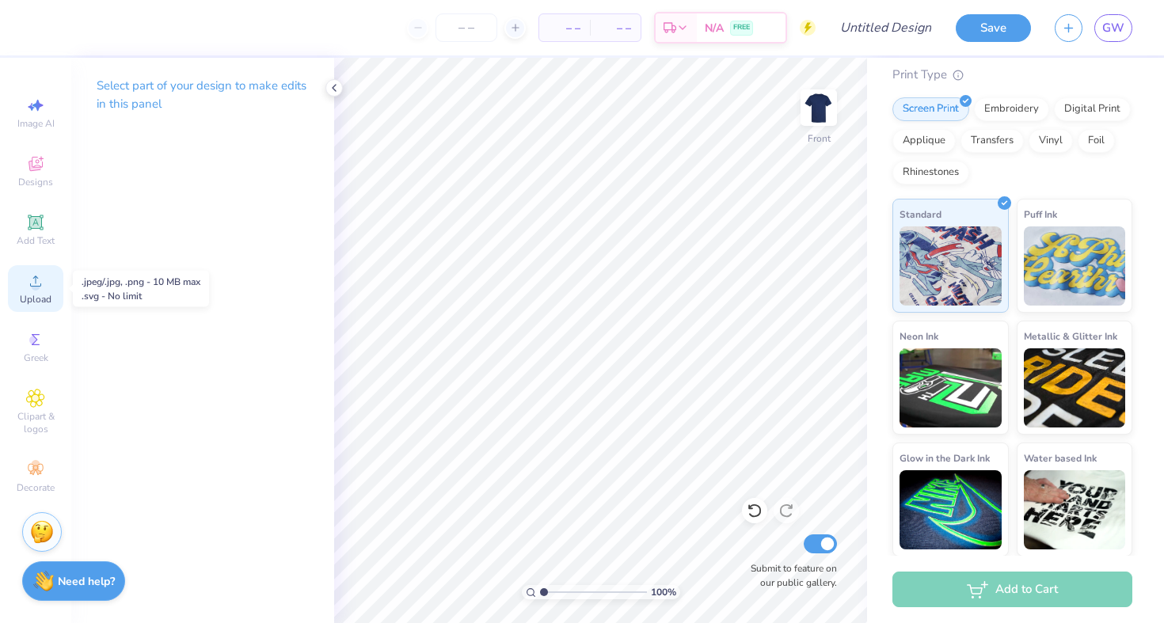
click at [33, 290] on circle at bounding box center [35, 286] width 9 height 9
click at [40, 283] on icon at bounding box center [35, 281] width 19 height 19
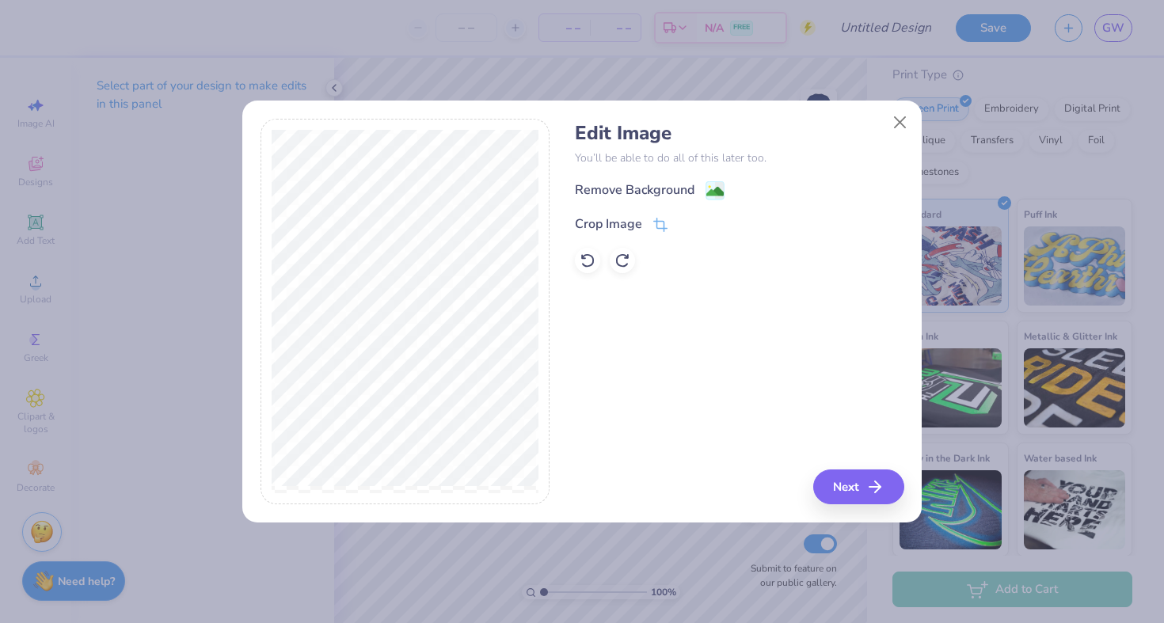
click at [672, 193] on div "Remove Background" at bounding box center [635, 190] width 120 height 19
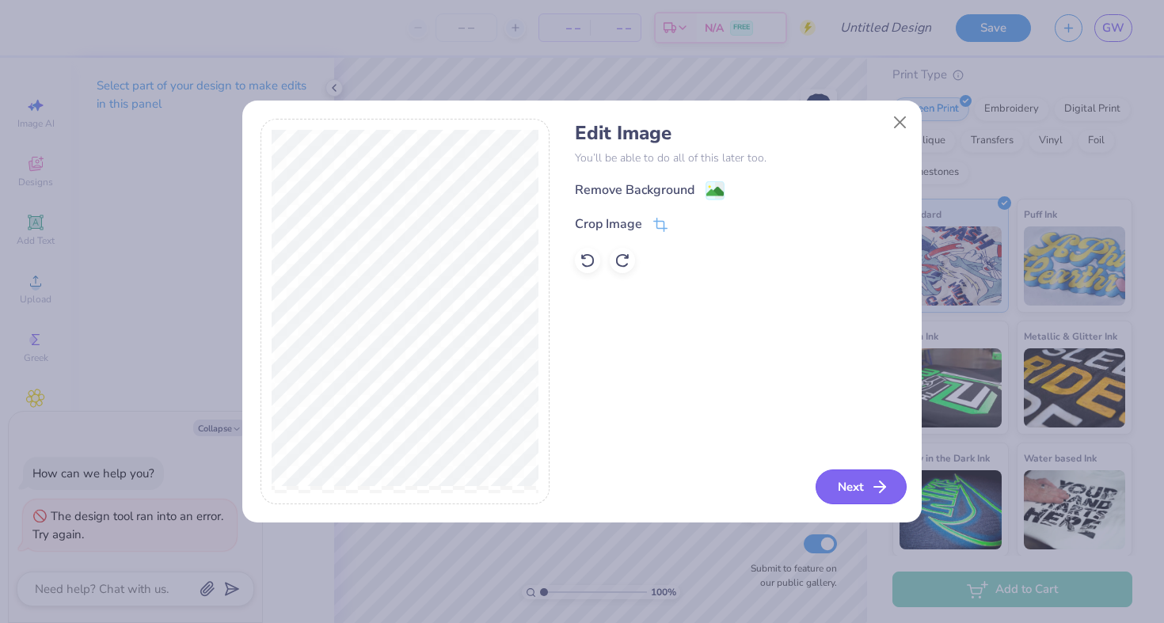
click at [840, 491] on button "Next" at bounding box center [861, 487] width 91 height 35
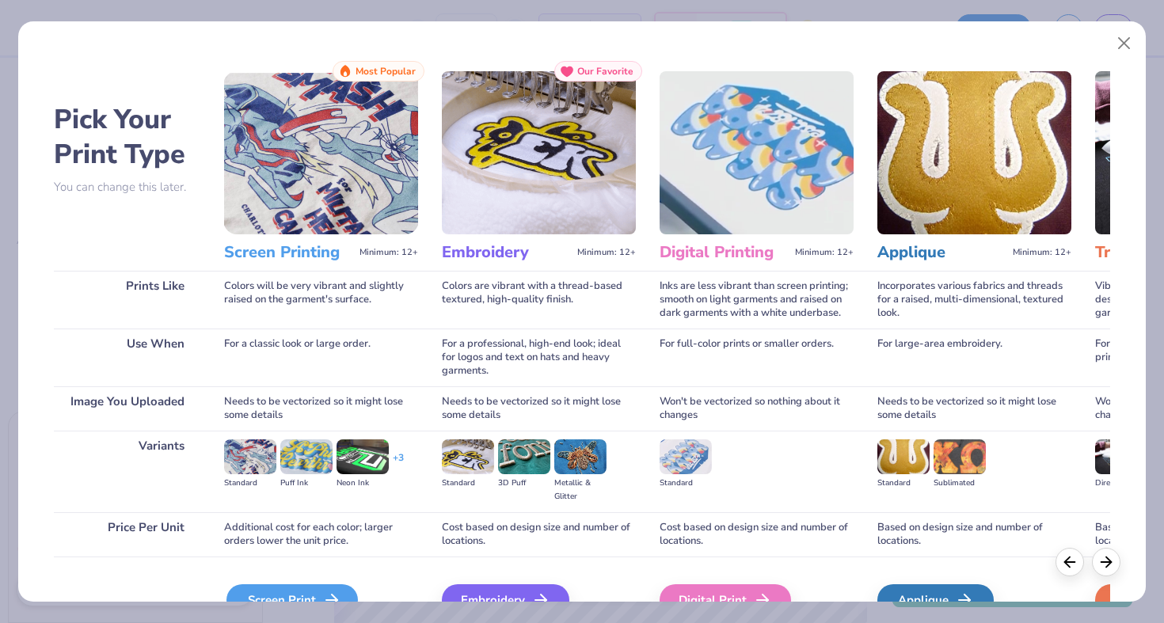
click at [249, 596] on div "Screen Print" at bounding box center [292, 601] width 131 height 32
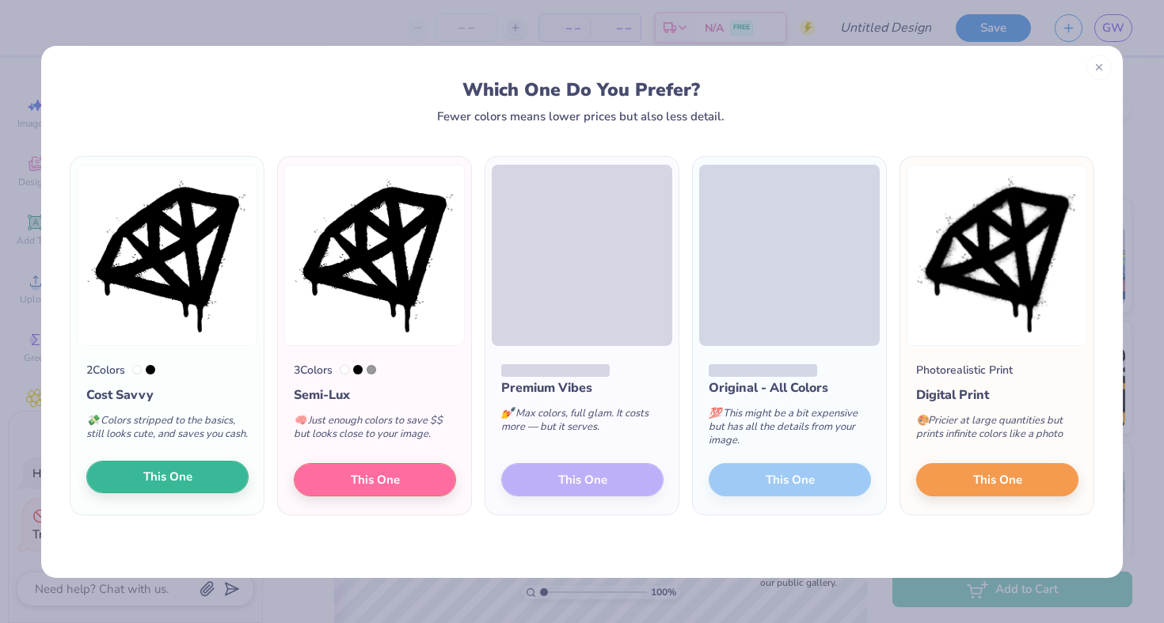
click at [143, 493] on button "This One" at bounding box center [167, 477] width 162 height 33
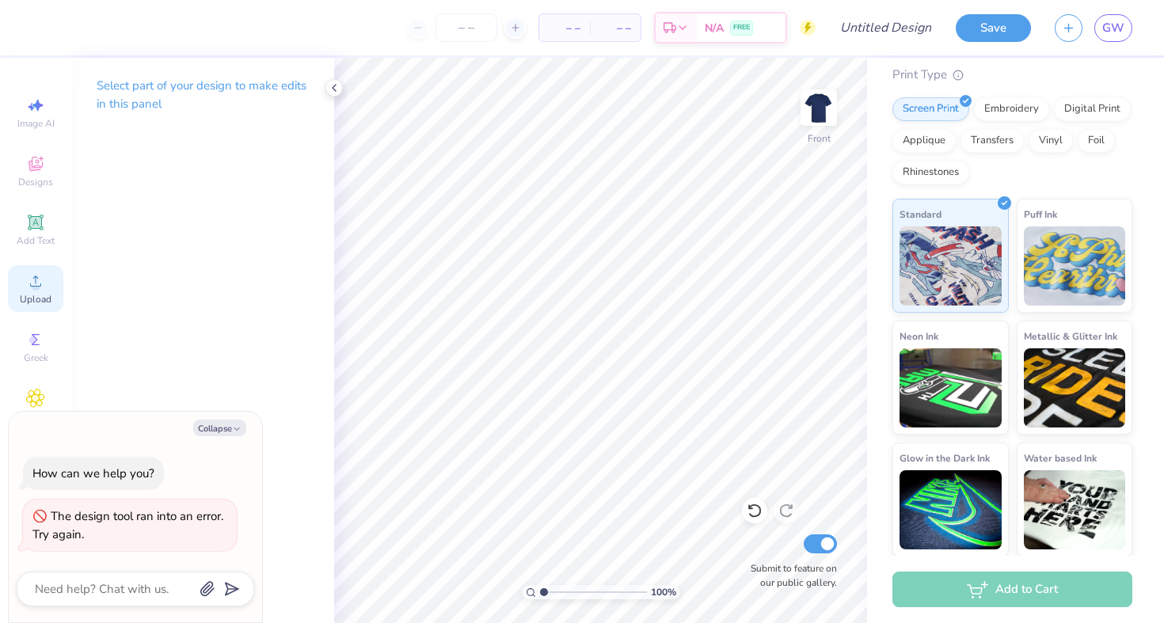
click at [30, 288] on icon at bounding box center [35, 281] width 19 height 19
type textarea "x"
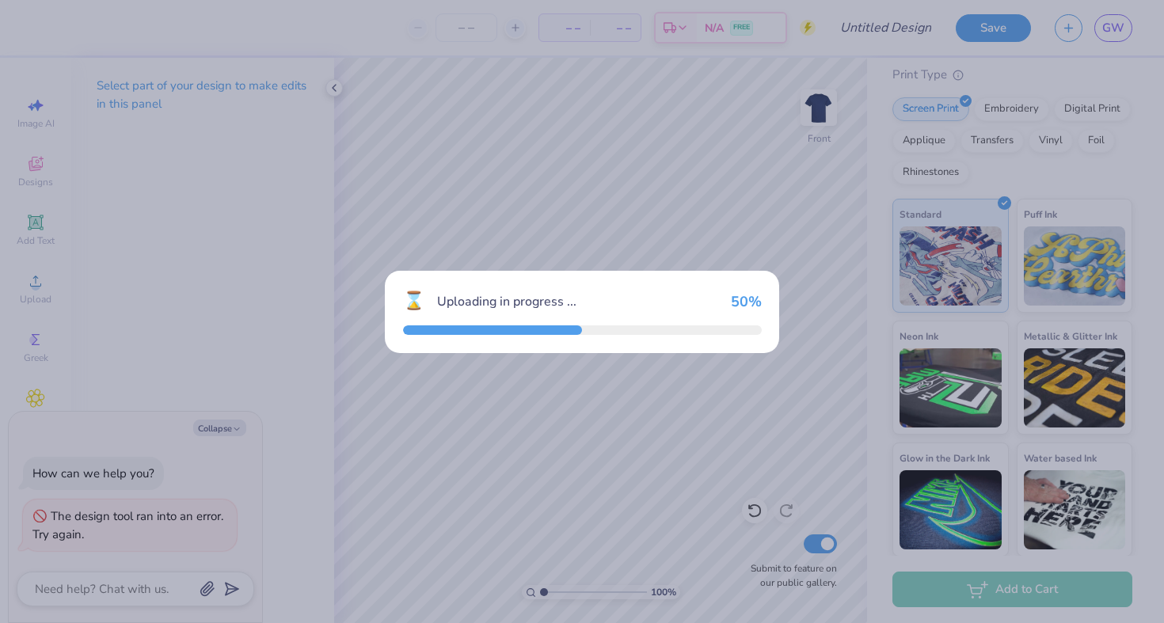
click at [214, 425] on div "⌛ Uploading in progress ... 50 %" at bounding box center [582, 311] width 1164 height 623
click at [213, 430] on div "⌛ Uploading in progress ... 50 %" at bounding box center [582, 311] width 1164 height 623
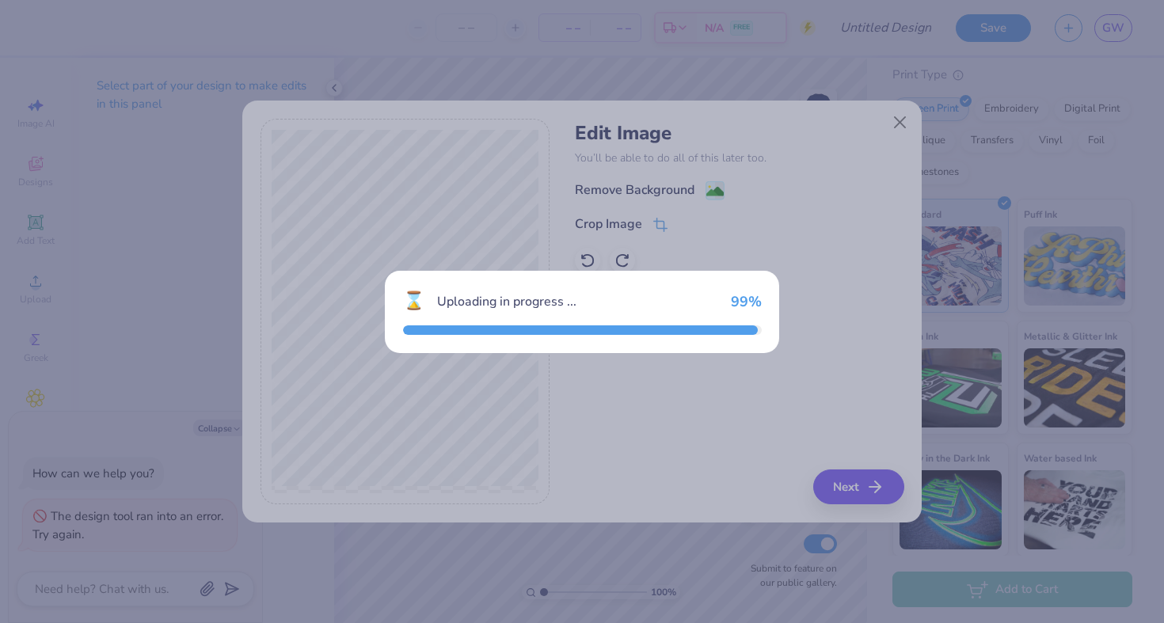
click at [238, 427] on div "⌛ Uploading in progress ... 99 %" at bounding box center [582, 311] width 1164 height 623
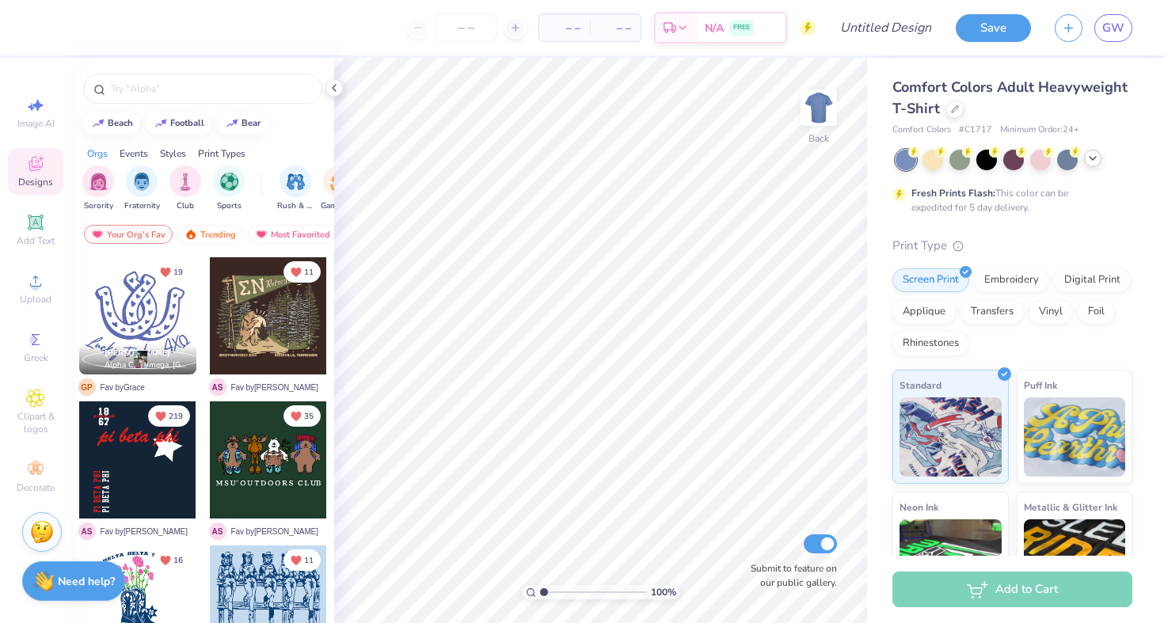
click at [1093, 161] on icon at bounding box center [1093, 158] width 13 height 13
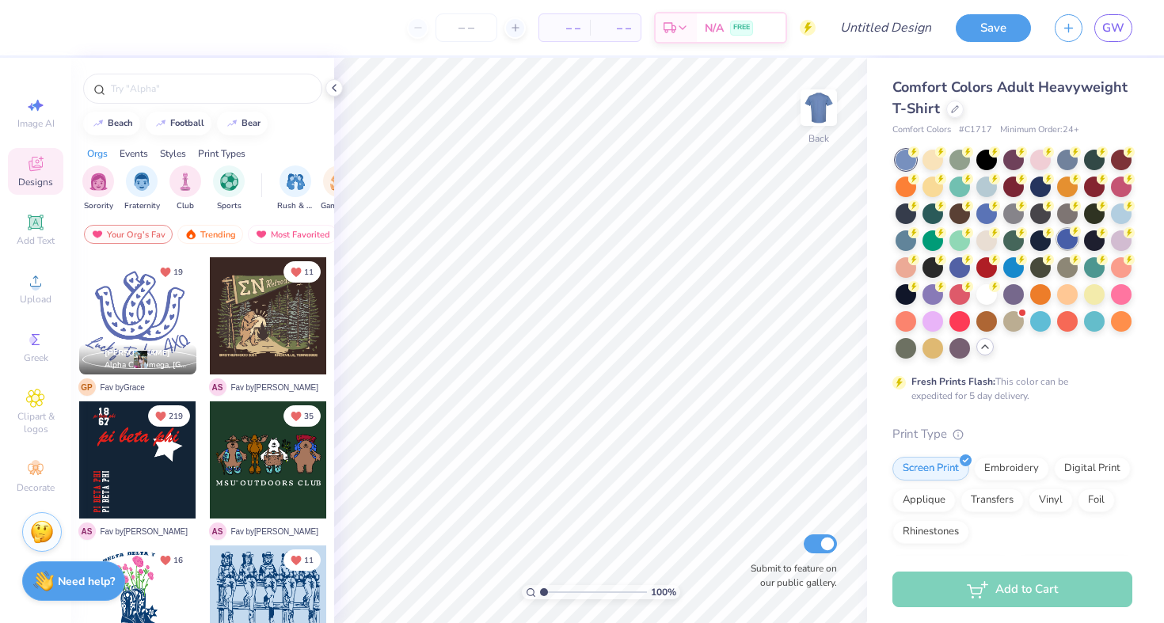
click at [1071, 238] on div at bounding box center [1067, 239] width 21 height 21
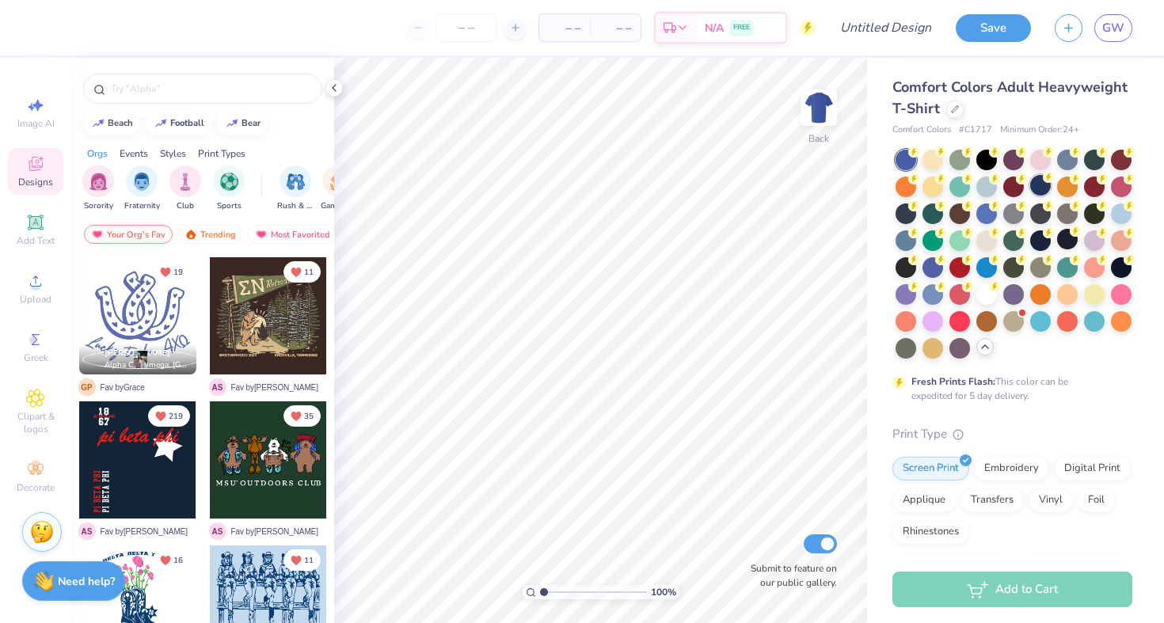
click at [1034, 182] on div at bounding box center [1040, 185] width 21 height 21
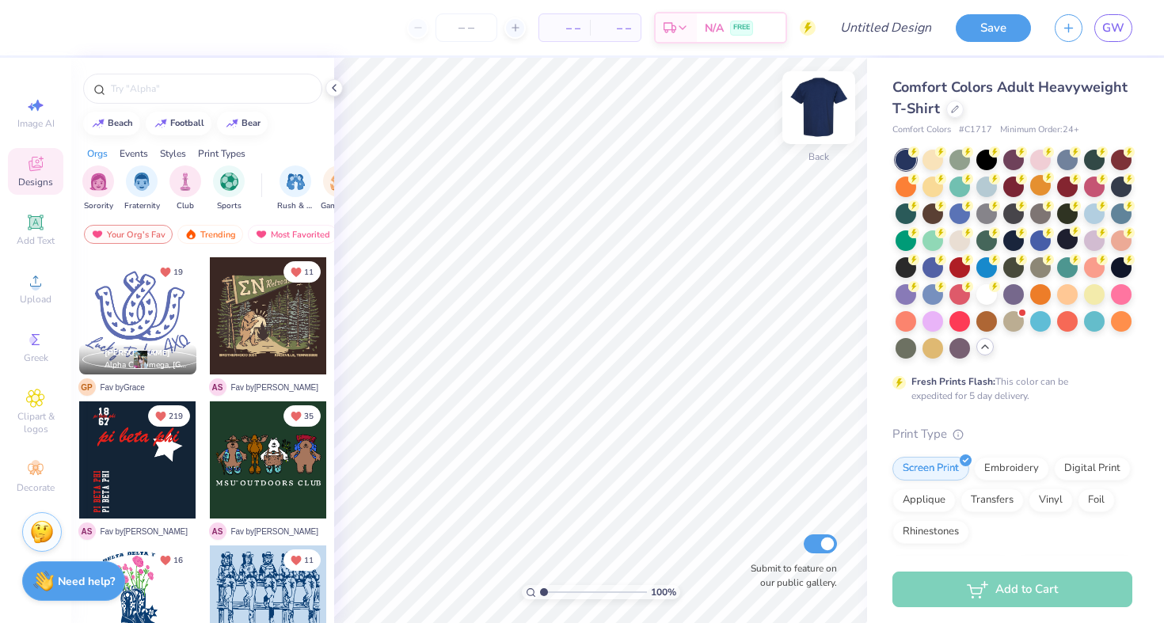
click at [825, 112] on img at bounding box center [818, 107] width 63 height 63
click at [39, 282] on icon at bounding box center [35, 281] width 19 height 19
click at [950, 112] on div at bounding box center [955, 107] width 17 height 17
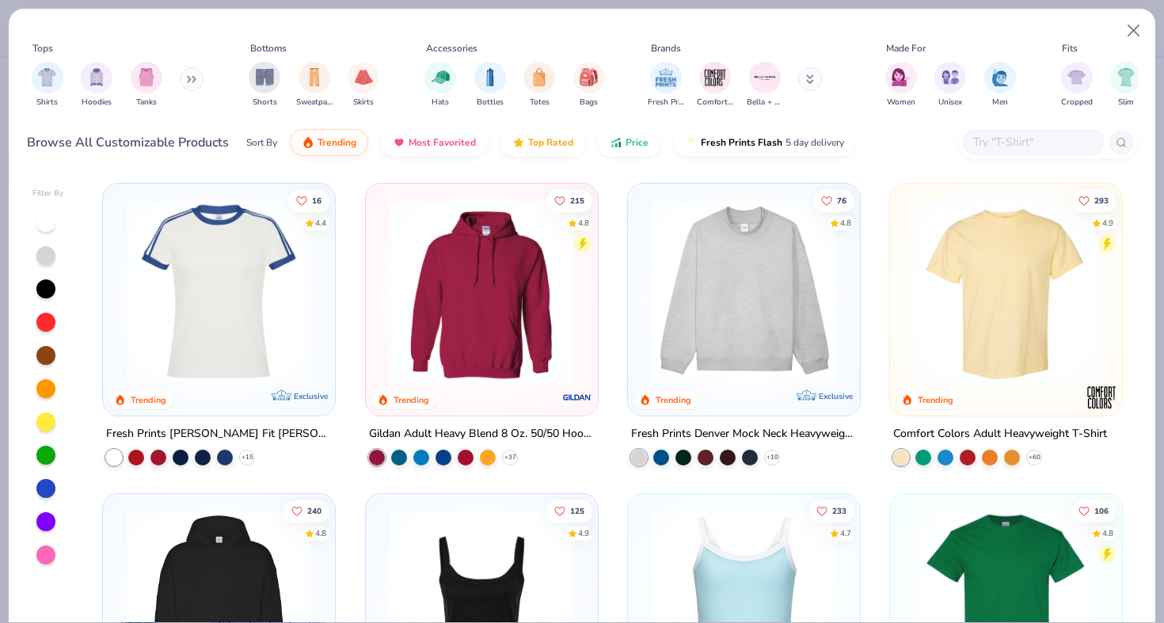
scroll to position [1183, 0]
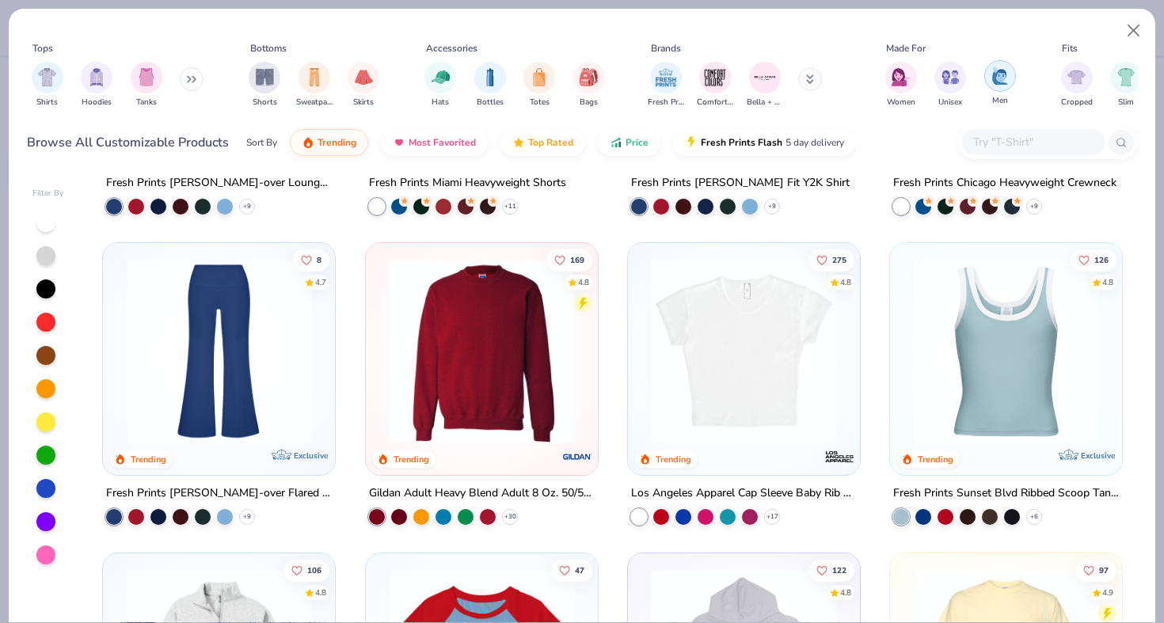
click at [1011, 83] on div "filter for Men" at bounding box center [1001, 76] width 32 height 32
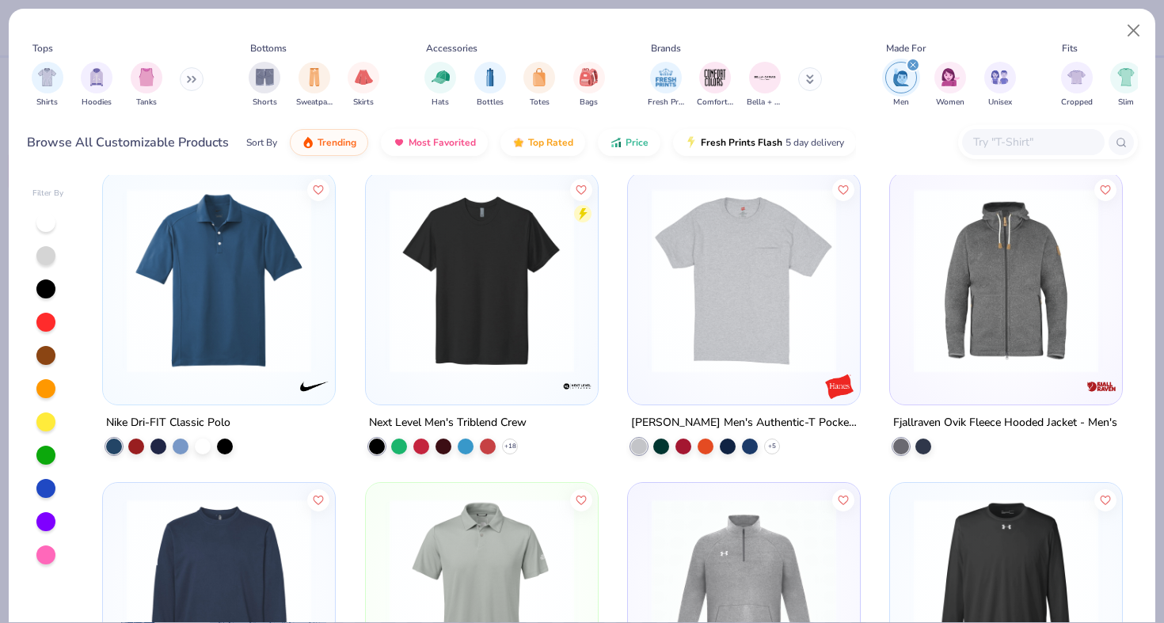
scroll to position [1857, 0]
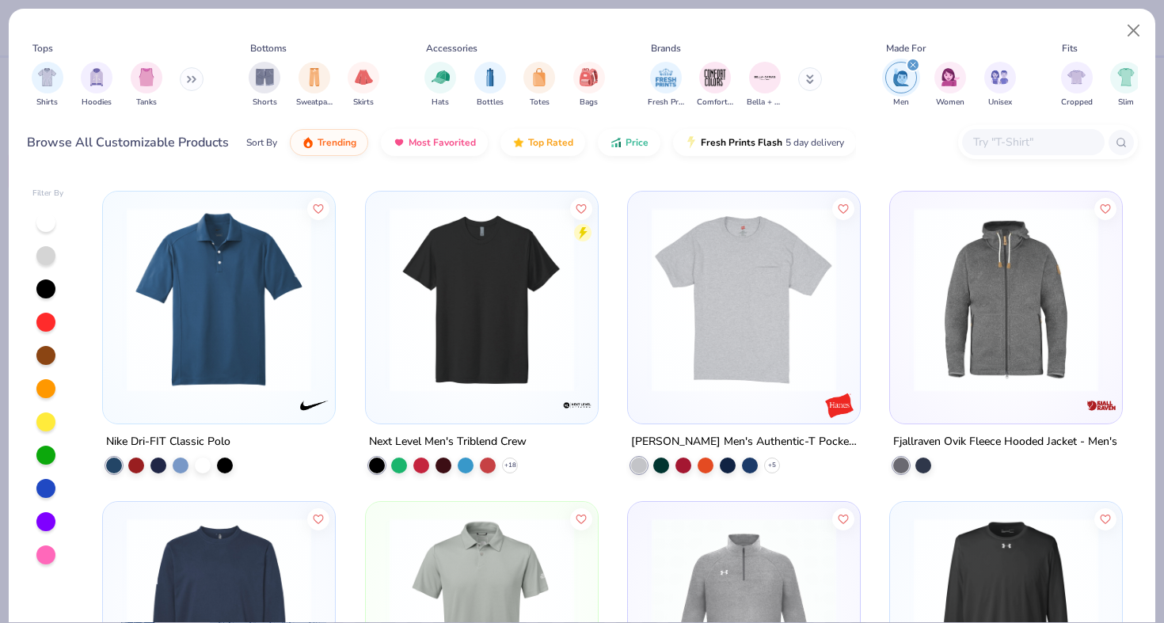
click at [749, 385] on img at bounding box center [744, 299] width 200 height 185
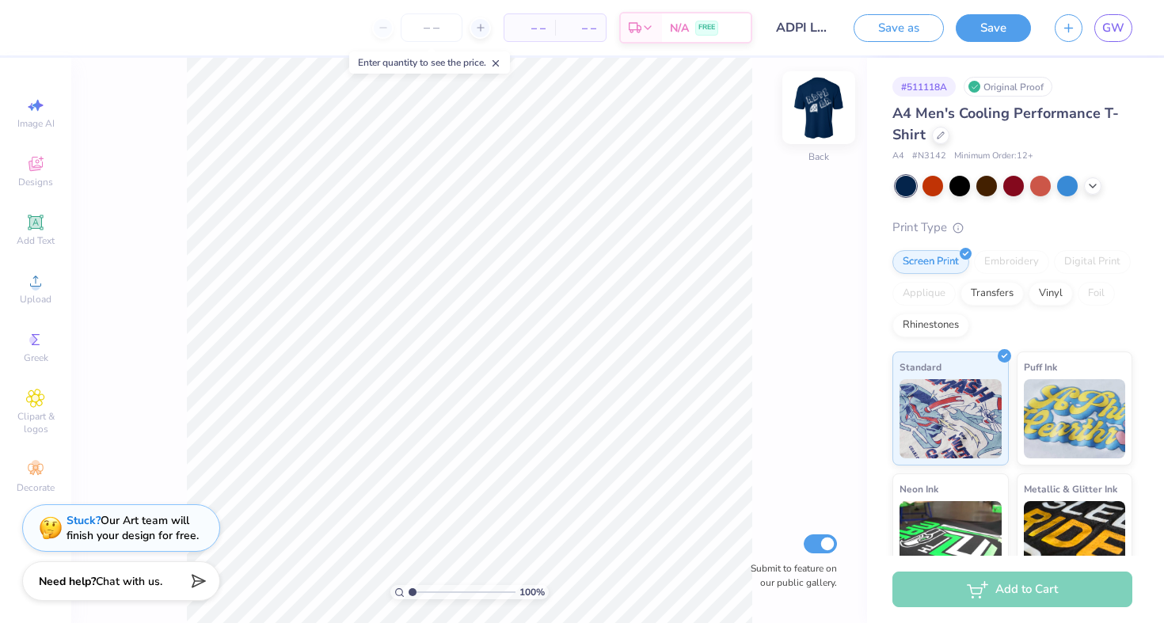
click at [809, 110] on img at bounding box center [818, 107] width 63 height 63
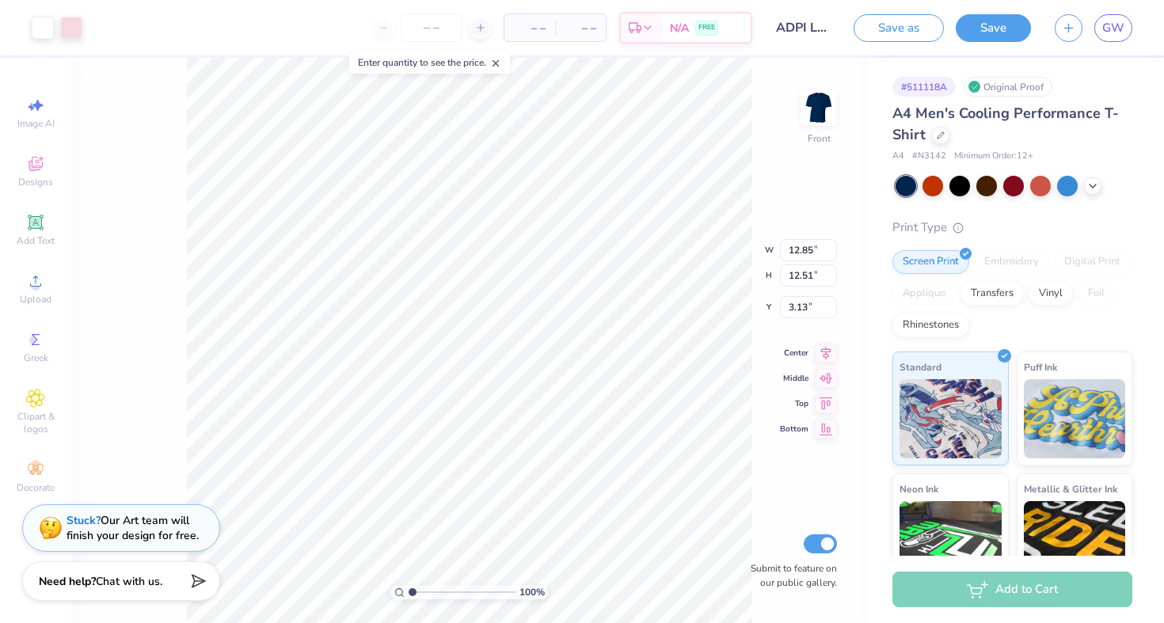
type input "2.19"
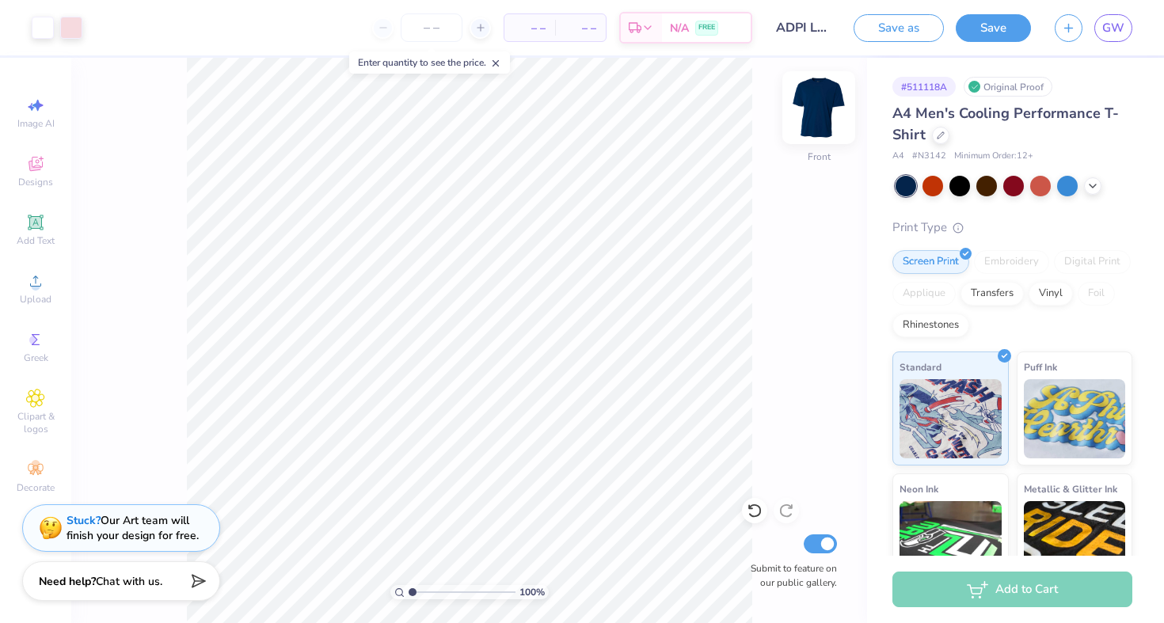
click at [815, 113] on img at bounding box center [818, 107] width 63 height 63
click at [815, 113] on img at bounding box center [819, 108] width 32 height 32
click at [802, 116] on img at bounding box center [818, 107] width 63 height 63
type input "2.10"
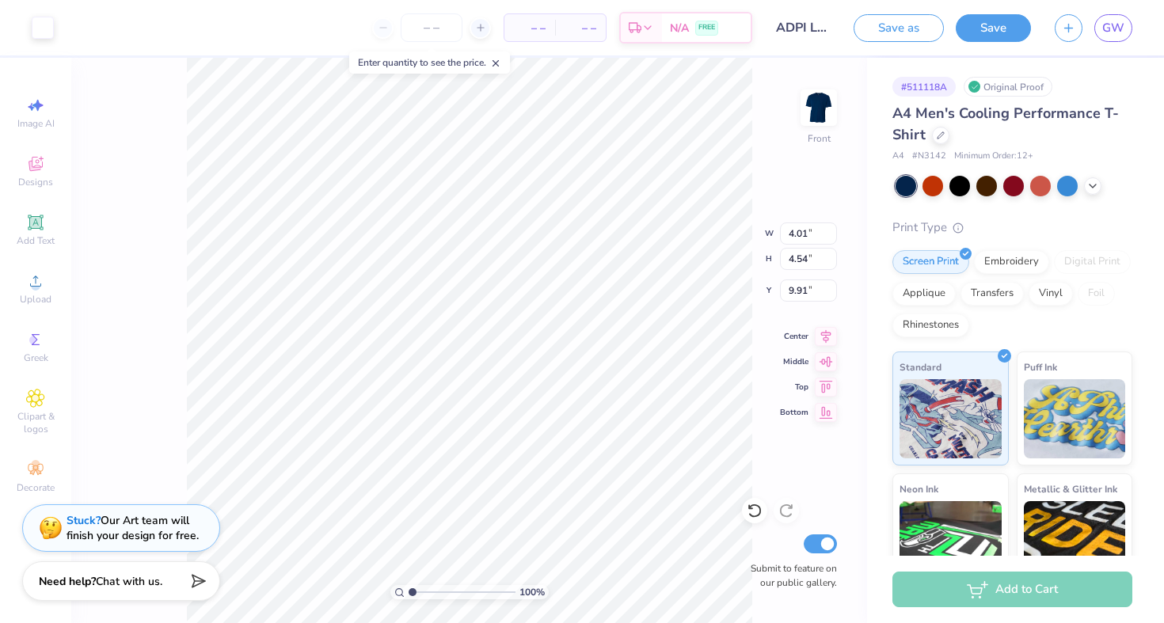
type input "9.46"
type input "4.04"
type input "4.74"
type input "9.00"
type input "9.50"
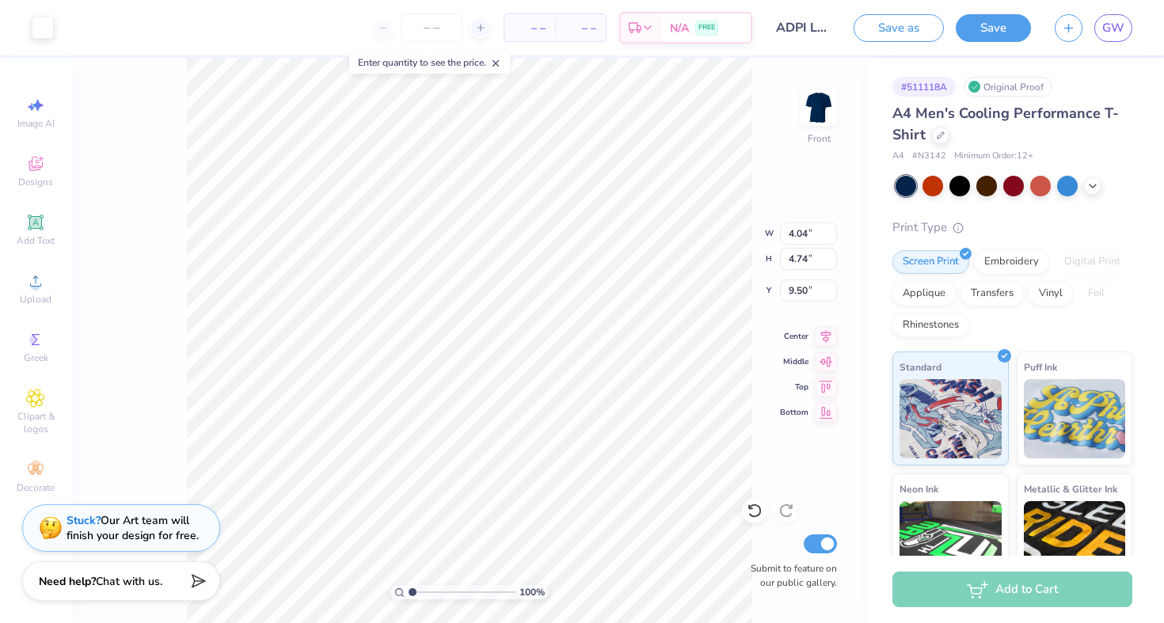
type input "9.63"
click at [818, 120] on img at bounding box center [818, 107] width 63 height 63
click at [824, 99] on img at bounding box center [818, 107] width 63 height 63
click at [814, 115] on img at bounding box center [818, 107] width 63 height 63
click at [37, 287] on icon at bounding box center [35, 281] width 11 height 11
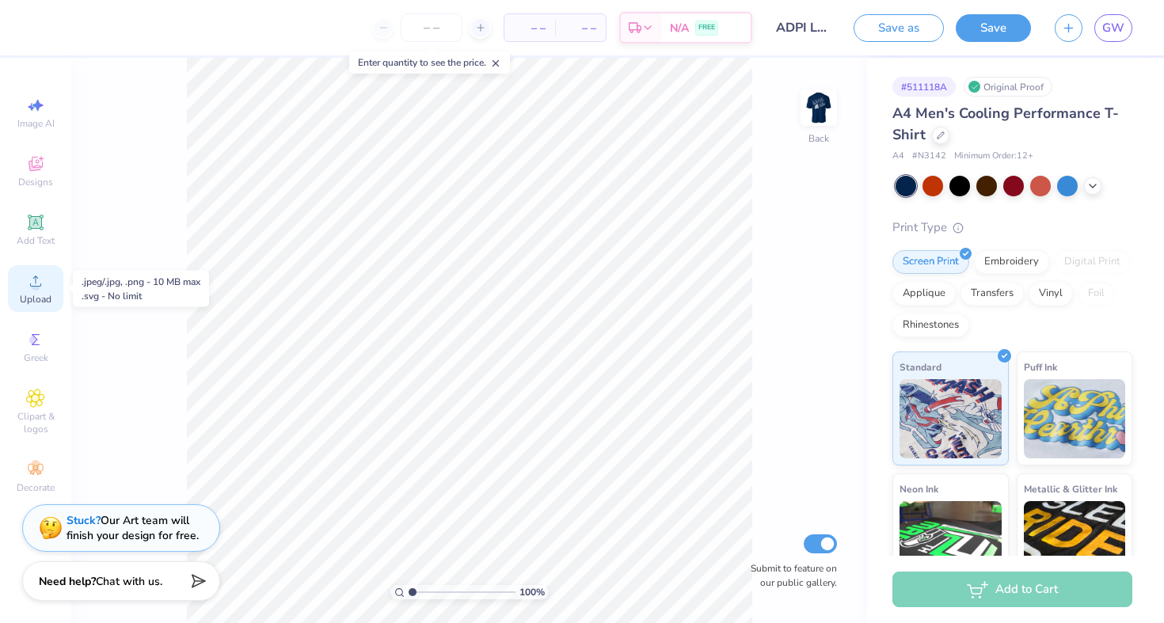
click at [32, 281] on icon at bounding box center [35, 281] width 19 height 19
click at [33, 291] on div "Upload" at bounding box center [35, 288] width 55 height 47
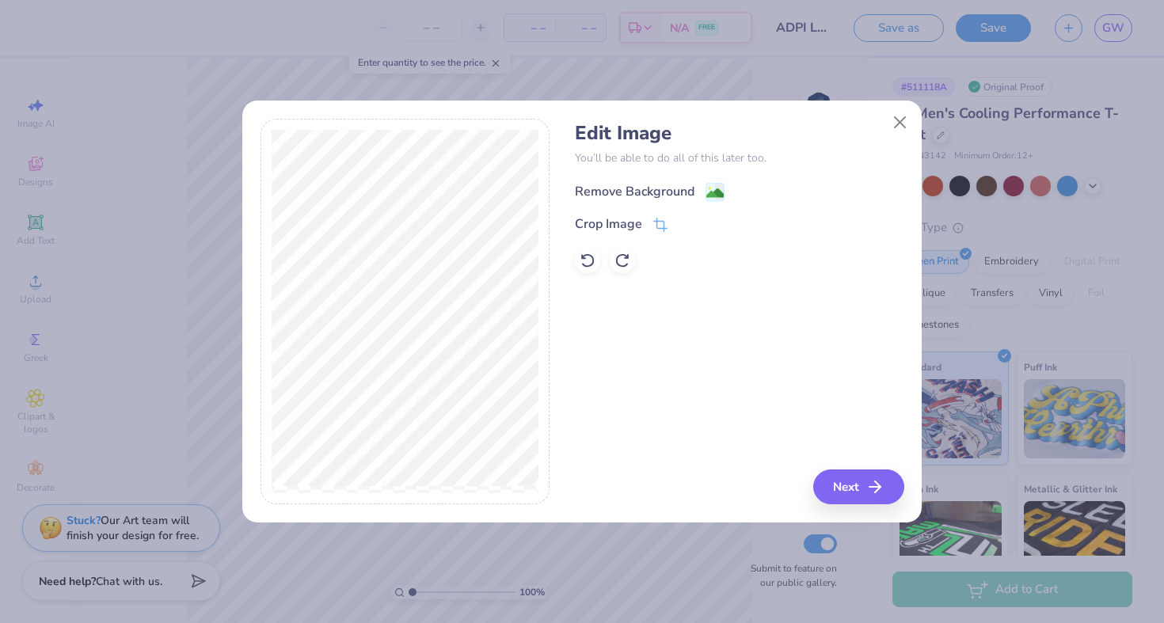
click at [634, 195] on div "Remove Background" at bounding box center [635, 191] width 120 height 19
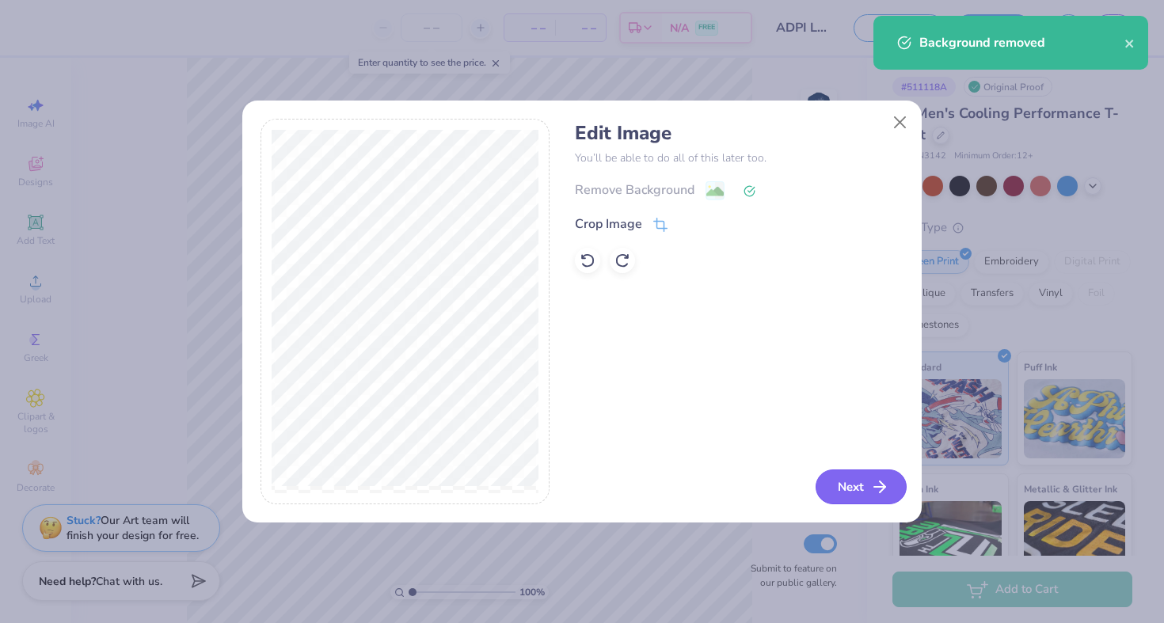
click at [854, 478] on button "Next" at bounding box center [861, 487] width 91 height 35
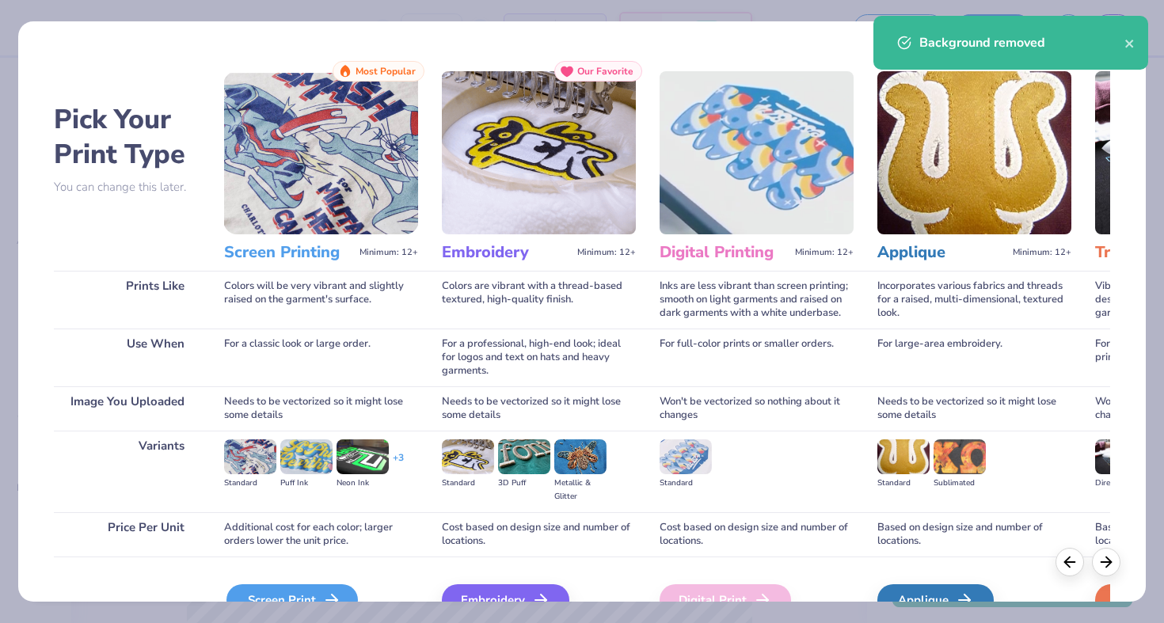
click at [271, 596] on div "Screen Print" at bounding box center [292, 601] width 131 height 32
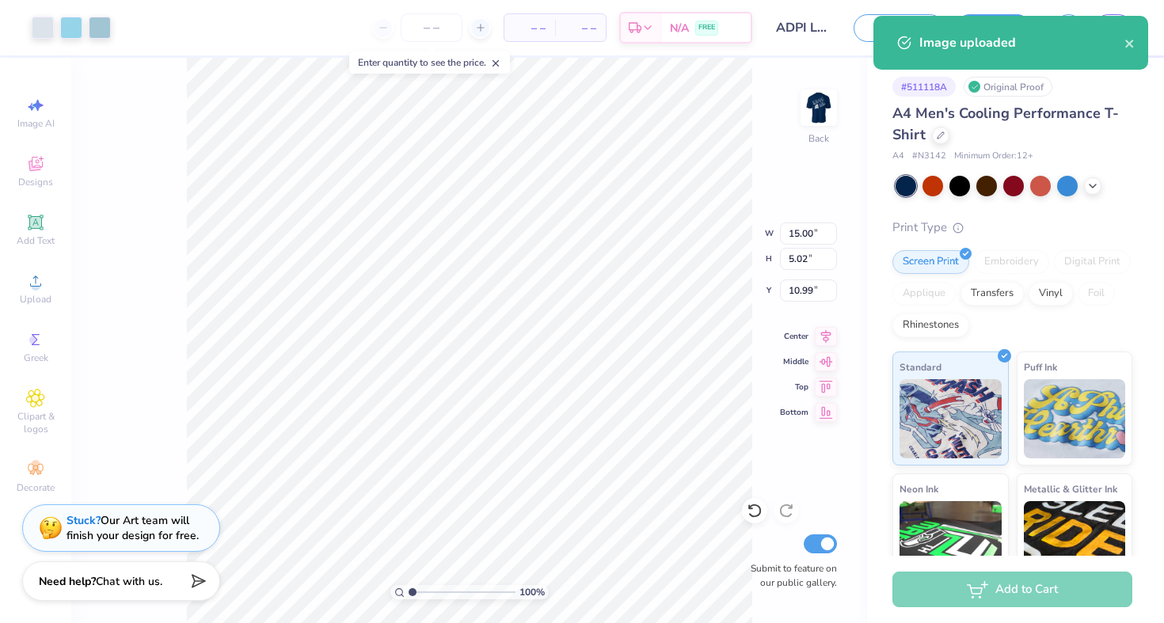
type input "13.01"
type input "4.35"
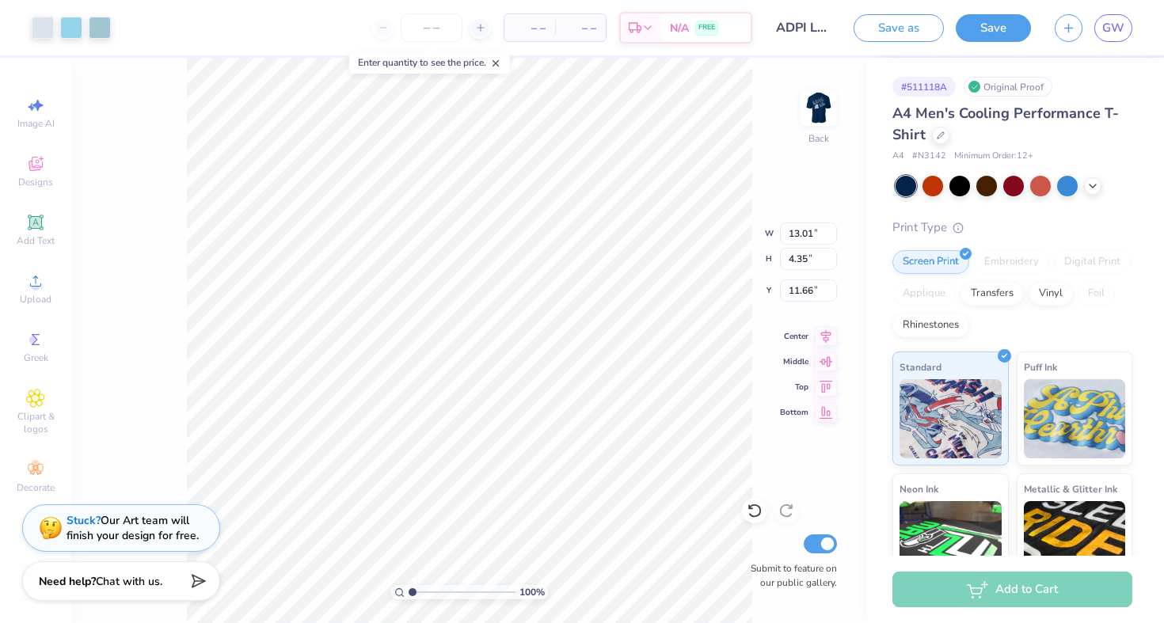
type input "4.71"
type input "5.83"
type input "1.95"
type input "7.11"
type input "4.49"
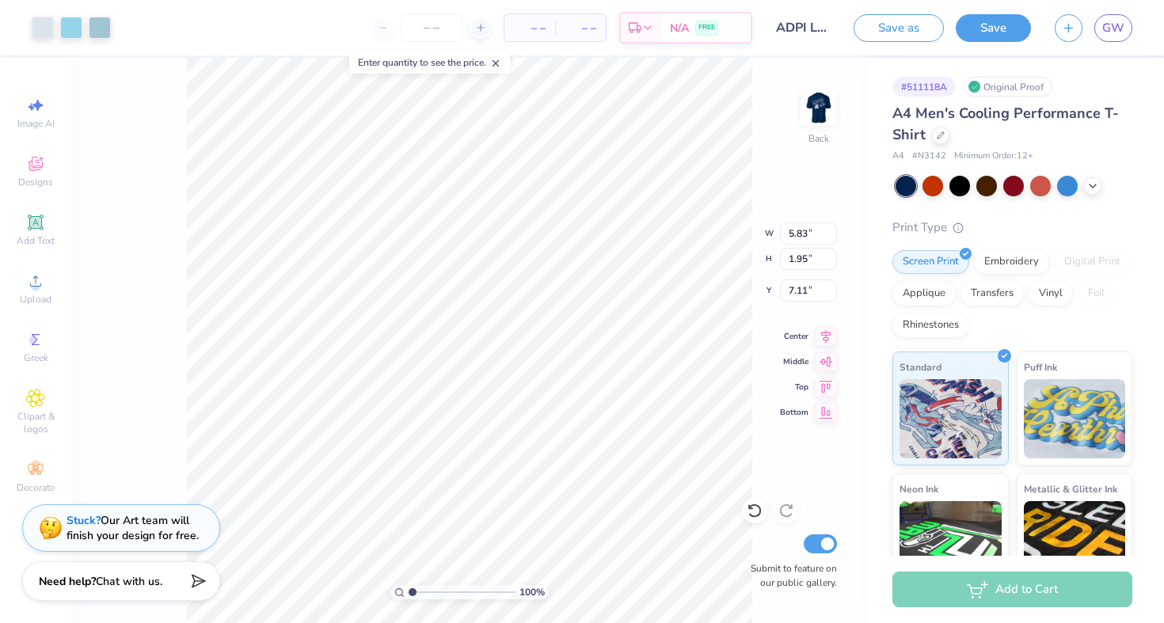
type input "1.50"
type input "5.57"
click at [71, 30] on div at bounding box center [71, 26] width 22 height 22
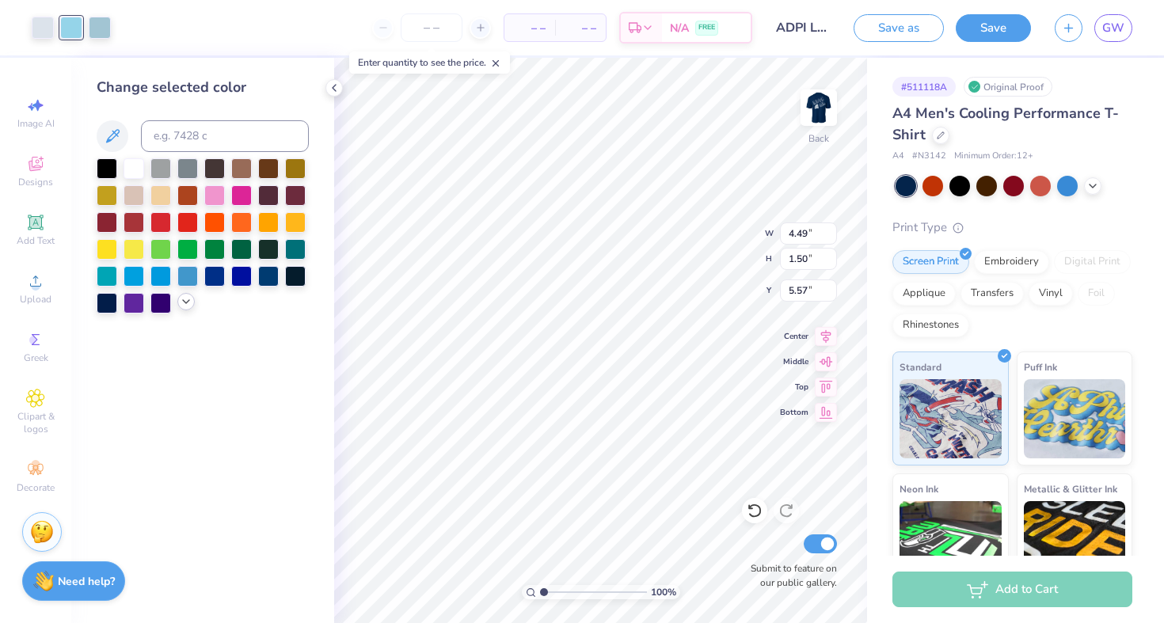
click at [190, 301] on icon at bounding box center [186, 301] width 13 height 13
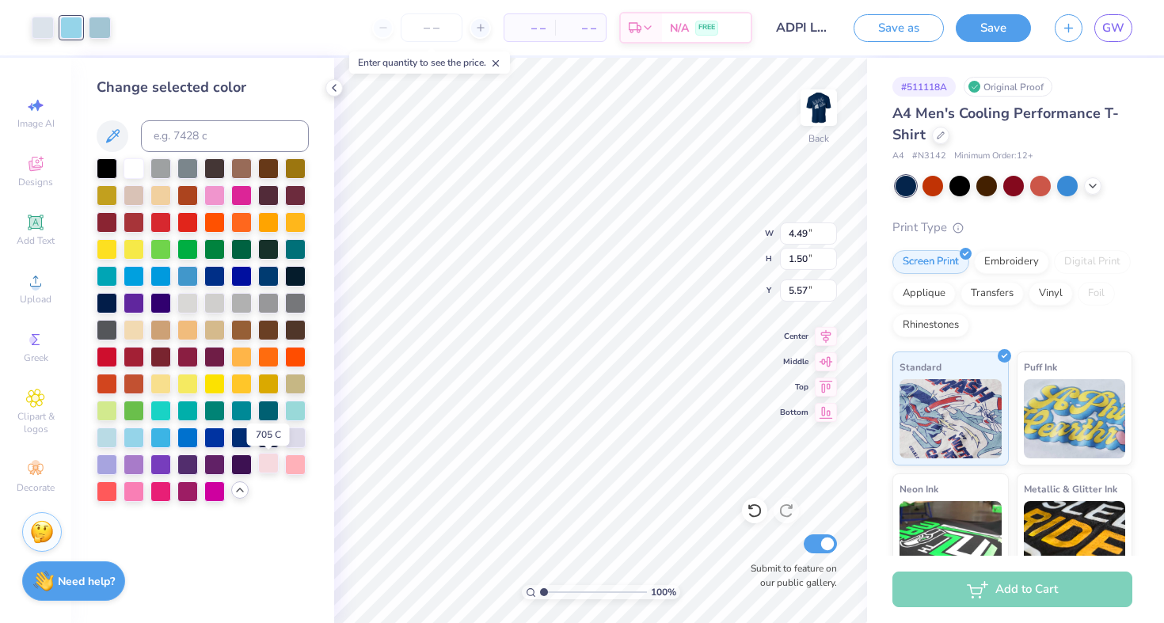
click at [270, 469] on div at bounding box center [268, 463] width 21 height 21
click at [102, 27] on div at bounding box center [100, 26] width 22 height 22
click at [267, 470] on div at bounding box center [268, 463] width 21 height 21
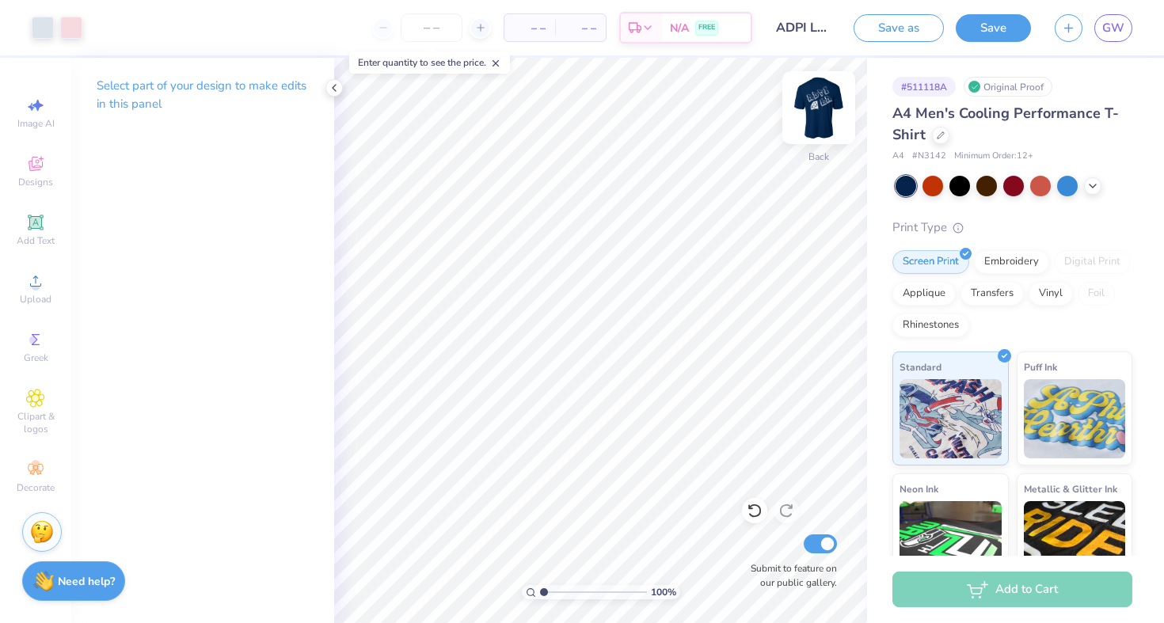
click at [818, 106] on img at bounding box center [818, 107] width 63 height 63
click at [818, 106] on img at bounding box center [819, 108] width 32 height 32
click at [827, 108] on img at bounding box center [818, 107] width 63 height 63
click at [827, 108] on img at bounding box center [819, 108] width 32 height 32
click at [821, 109] on img at bounding box center [818, 107] width 63 height 63
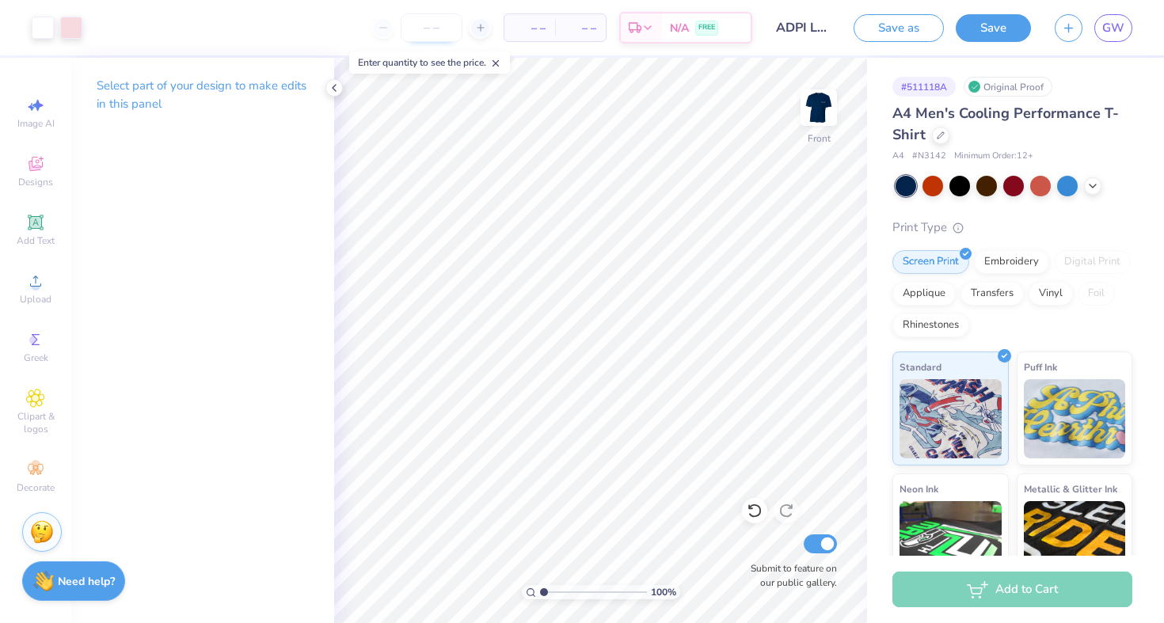
click at [425, 34] on input "number" at bounding box center [432, 27] width 62 height 29
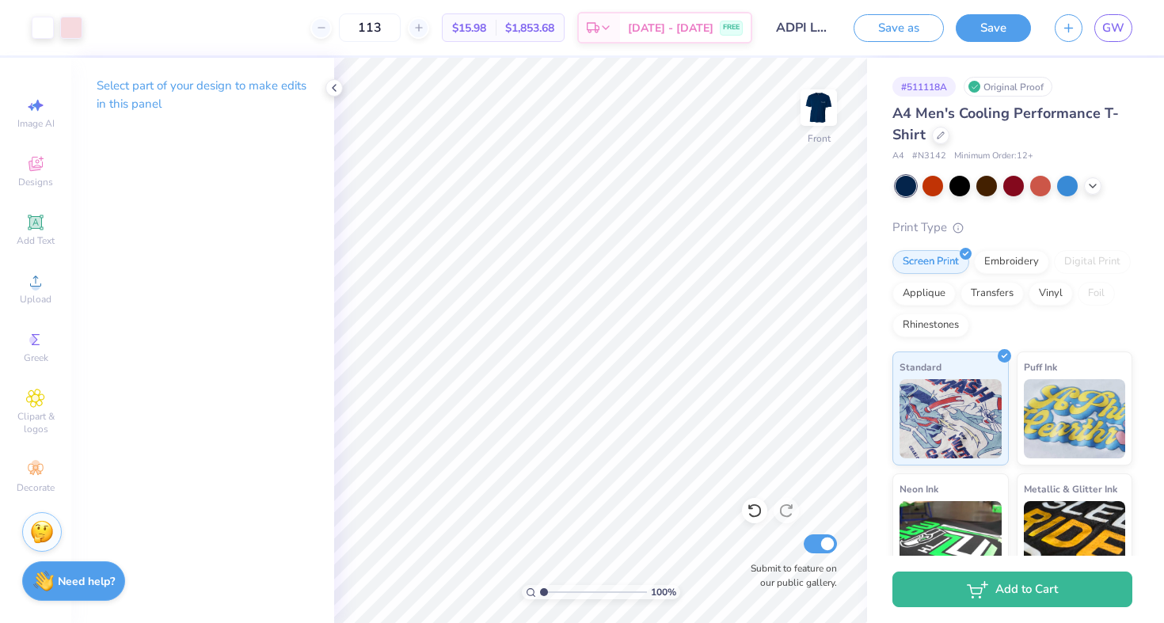
type input "113"
click at [817, 113] on img at bounding box center [818, 107] width 63 height 63
click at [950, 136] on div at bounding box center [940, 133] width 17 height 17
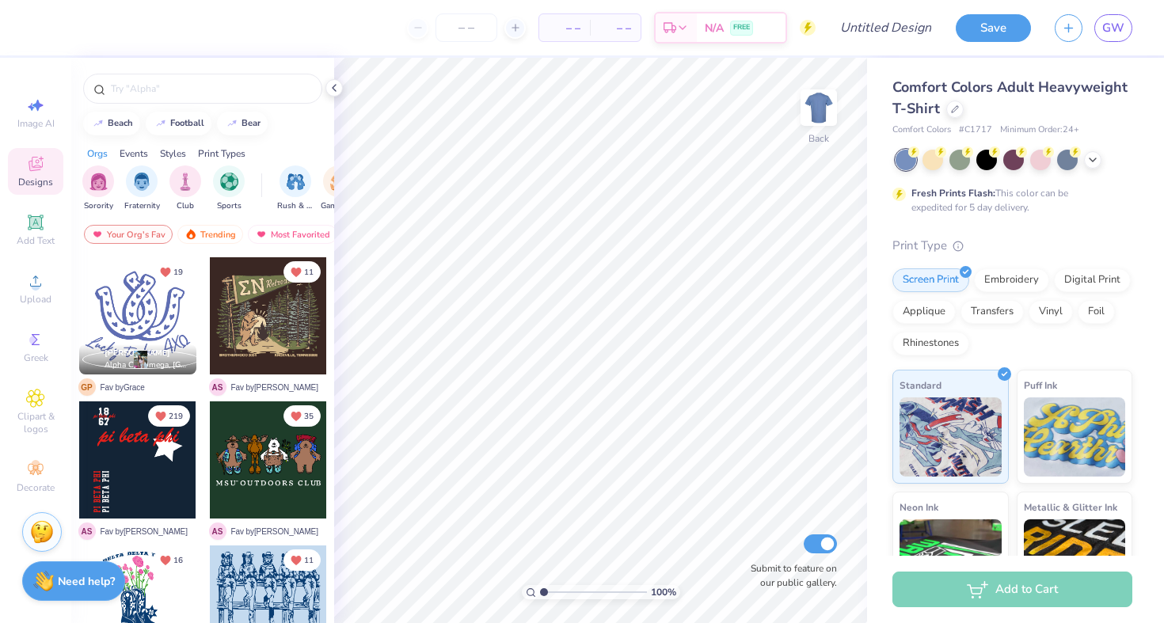
click at [902, 96] on span "Comfort Colors Adult Heavyweight T-Shirt" at bounding box center [1010, 98] width 235 height 40
click at [947, 110] on div at bounding box center [955, 107] width 17 height 17
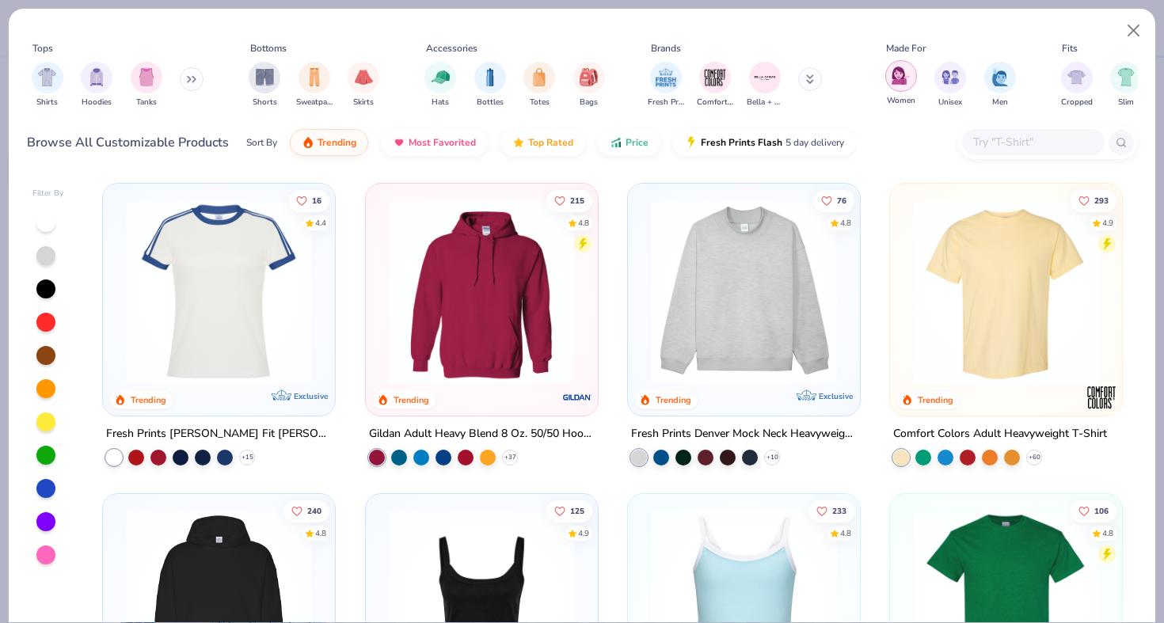
click at [893, 82] on img "filter for Women" at bounding box center [901, 76] width 18 height 18
